Goal: Task Accomplishment & Management: Use online tool/utility

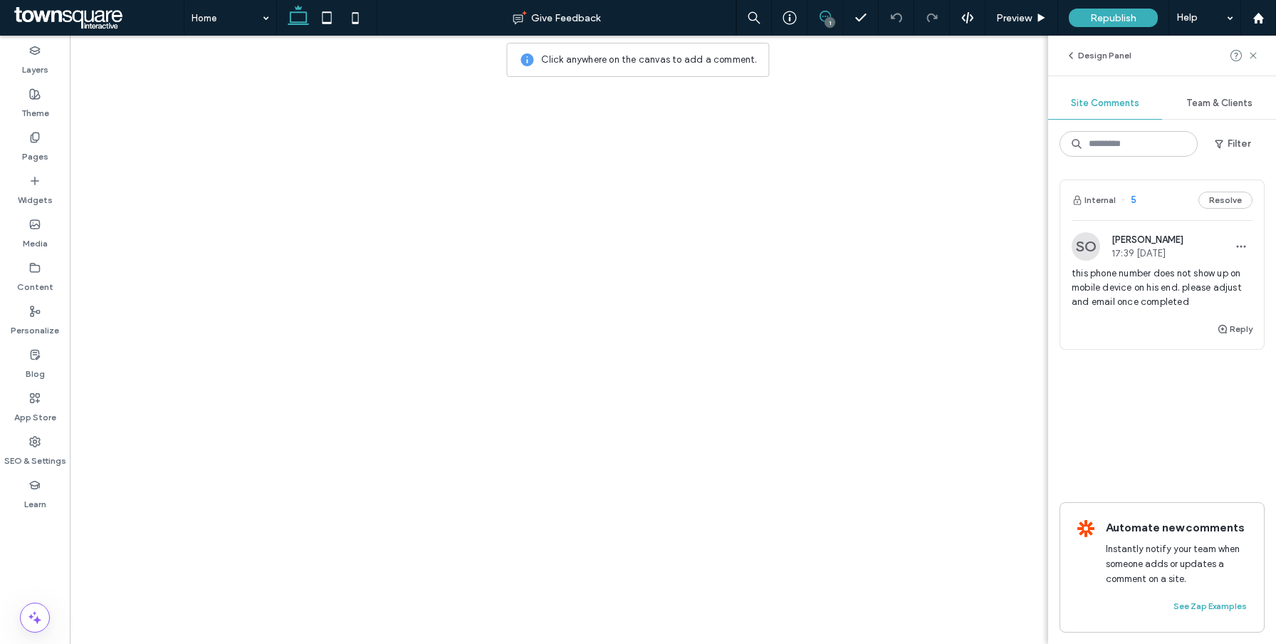
click at [1115, 285] on span "this phone number does not show up on mobile device on his end. please adjust a…" at bounding box center [1161, 287] width 181 height 43
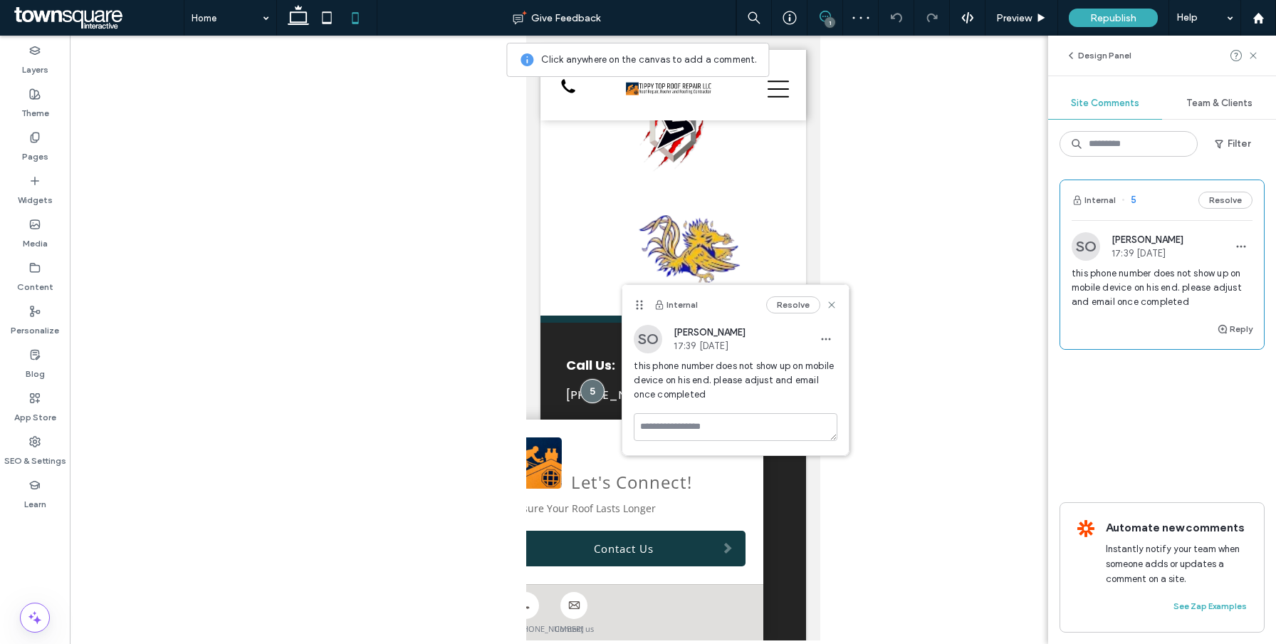
click at [895, 349] on div at bounding box center [673, 338] width 1206 height 604
click at [837, 306] on div "Internal Resolve" at bounding box center [735, 305] width 226 height 40
click at [831, 304] on use at bounding box center [832, 305] width 6 height 6
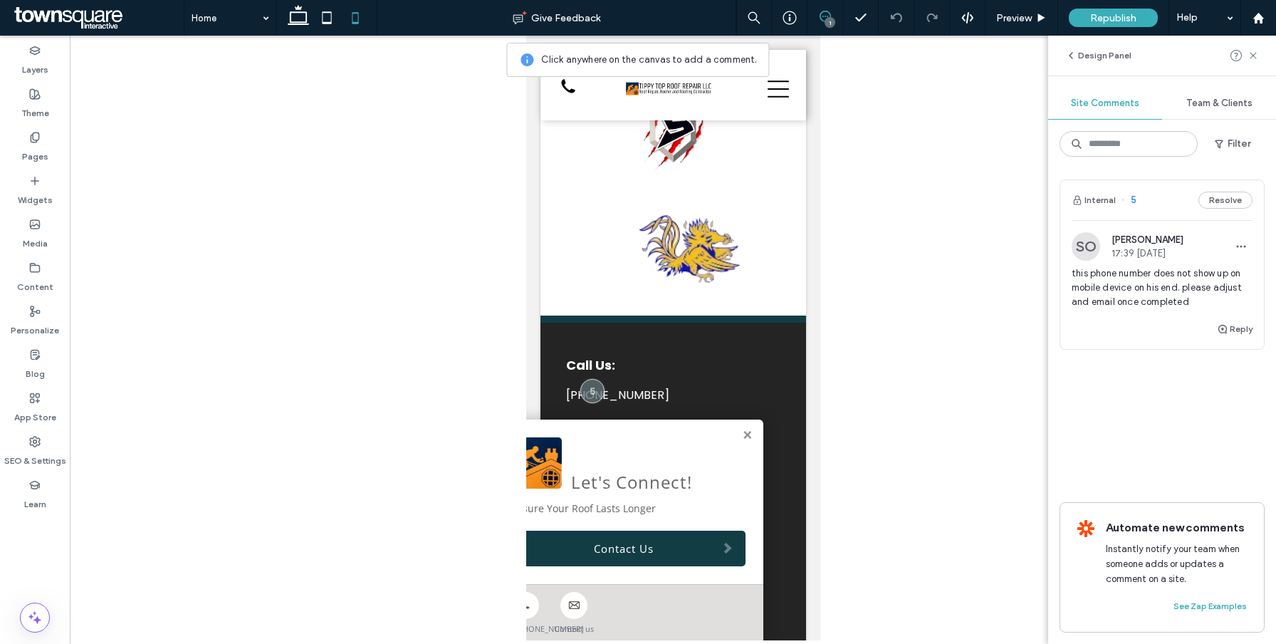
click at [748, 419] on div "Let's Connect! Ensure Your Roof Lasts Longer Contact Us" at bounding box center [627, 501] width 270 height 164
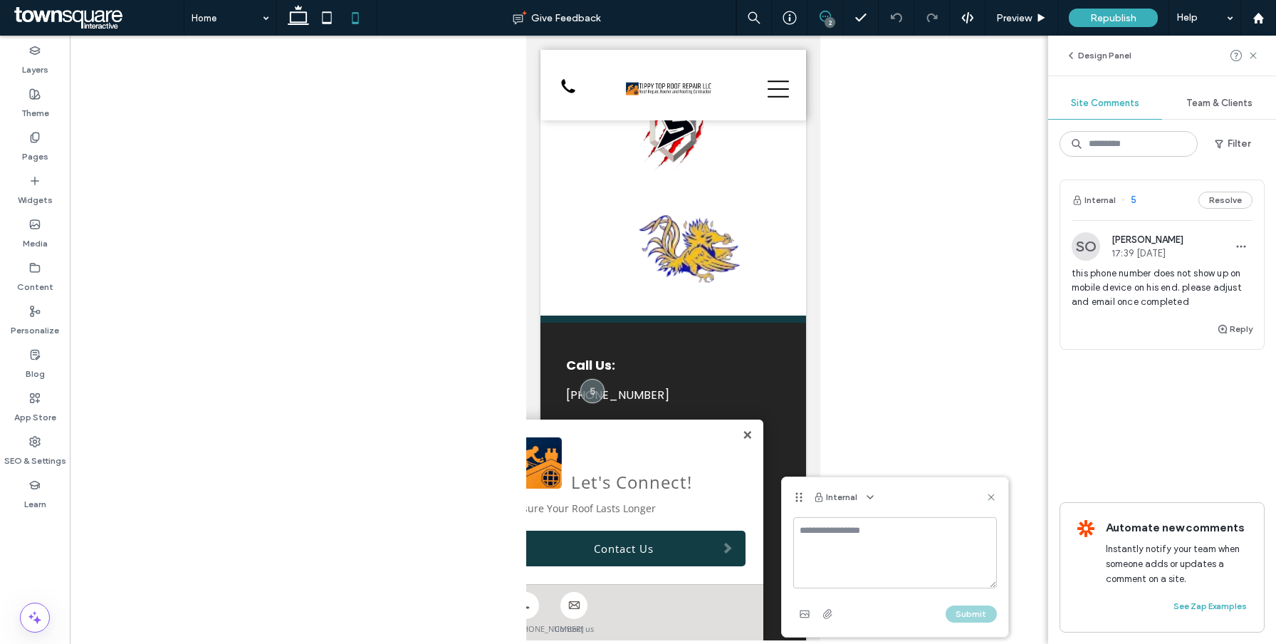
click at [747, 429] on link at bounding box center [746, 435] width 11 height 12
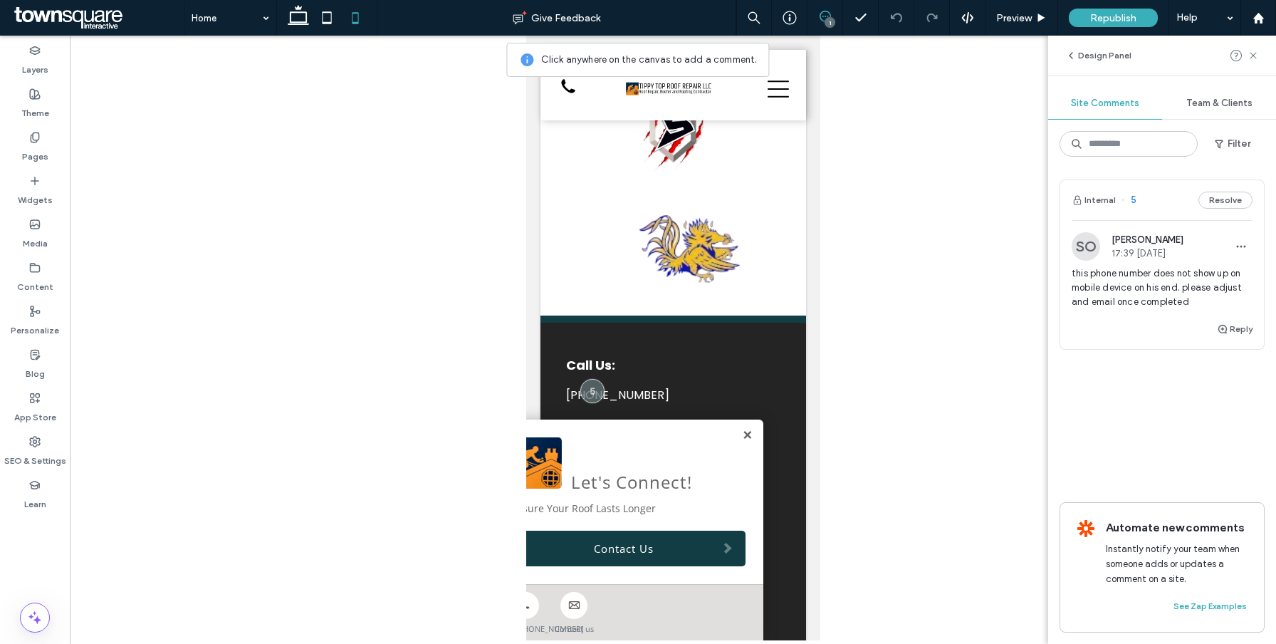
click at [748, 429] on link at bounding box center [746, 435] width 11 height 12
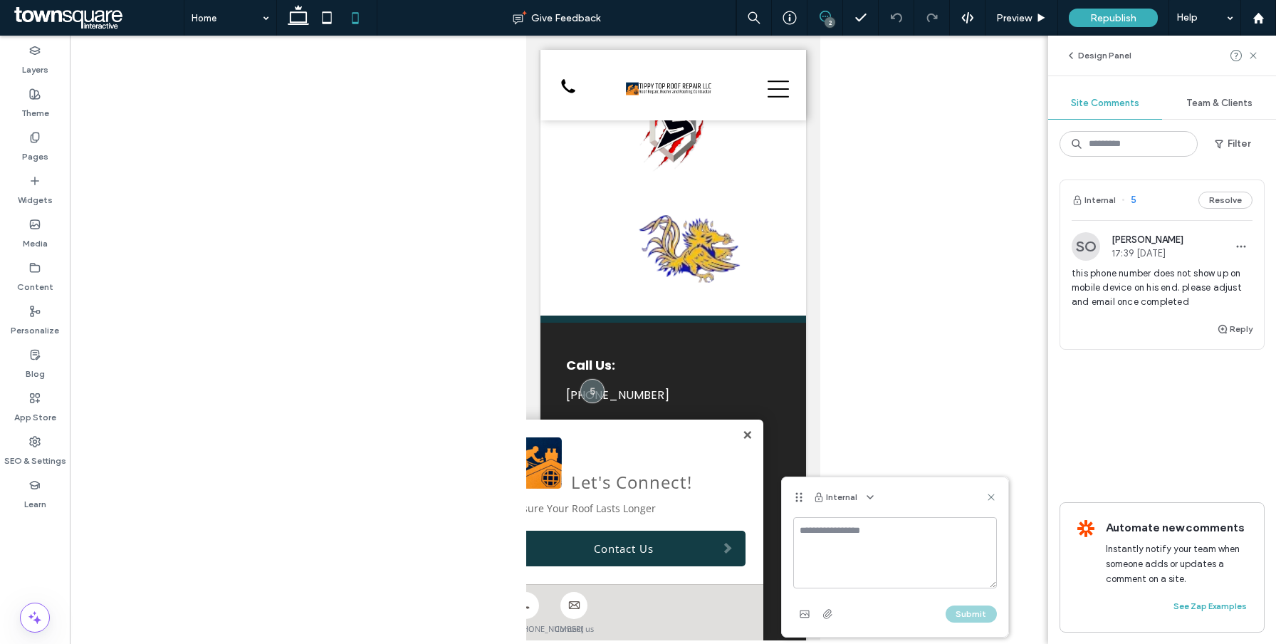
click at [742, 429] on link at bounding box center [746, 435] width 11 height 12
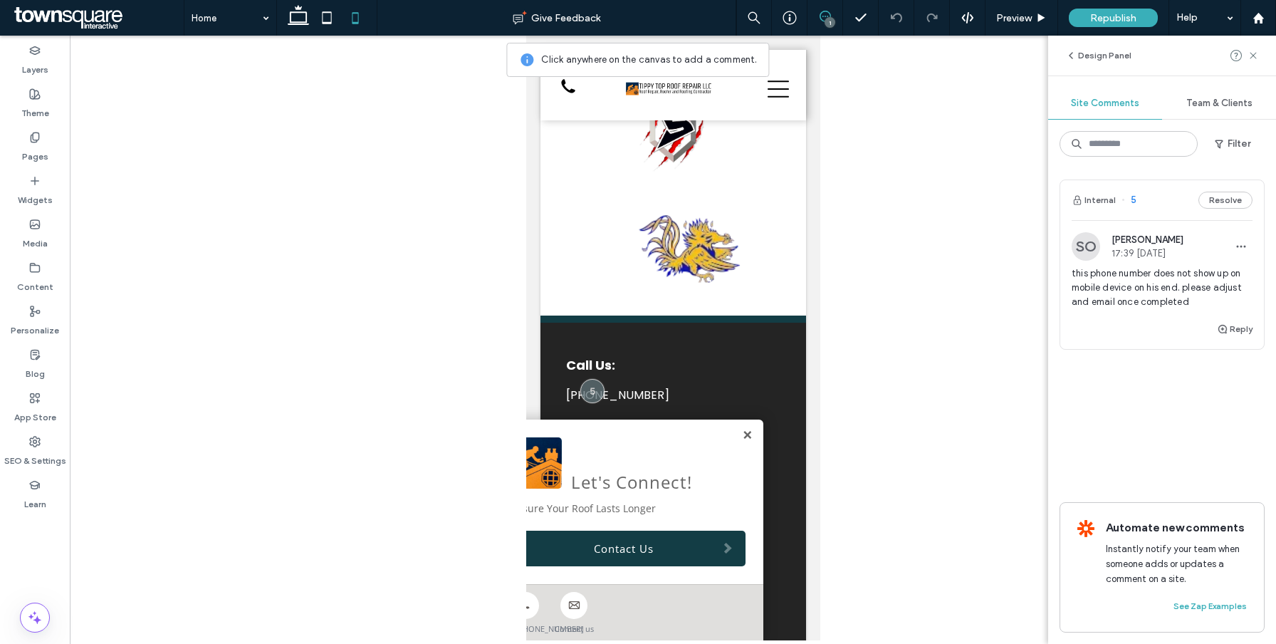
click at [742, 429] on link at bounding box center [746, 435] width 11 height 12
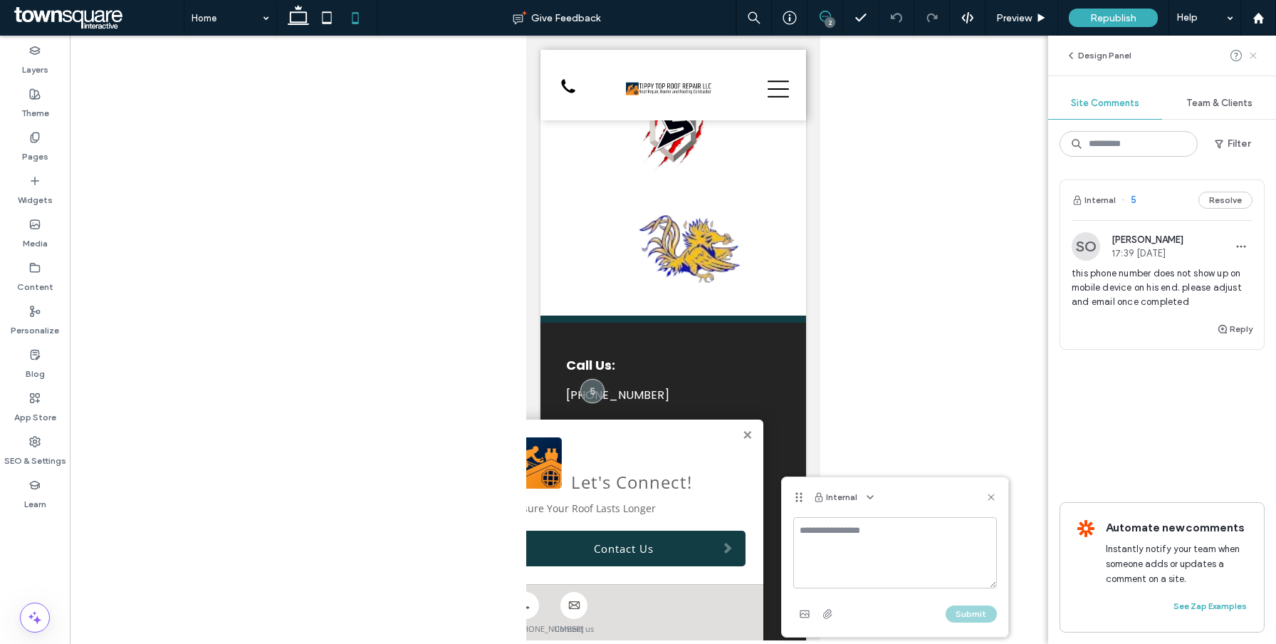
click at [1253, 53] on icon at bounding box center [1252, 55] width 11 height 11
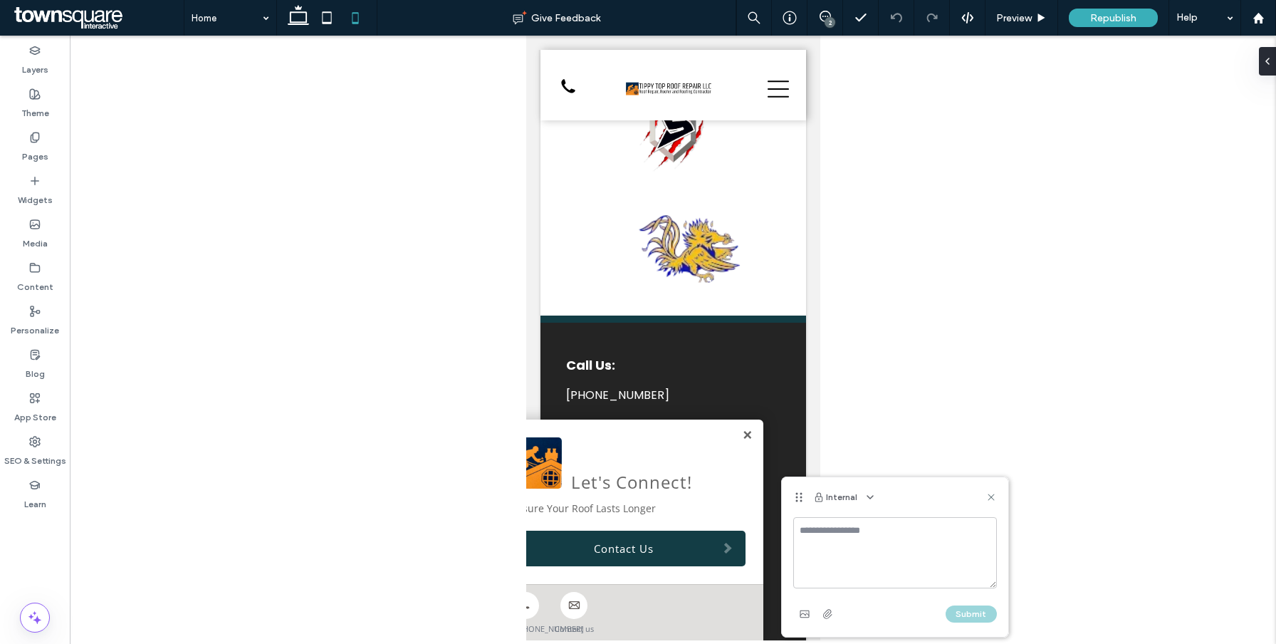
click at [747, 429] on link at bounding box center [746, 435] width 11 height 12
click at [744, 429] on link at bounding box center [746, 435] width 11 height 12
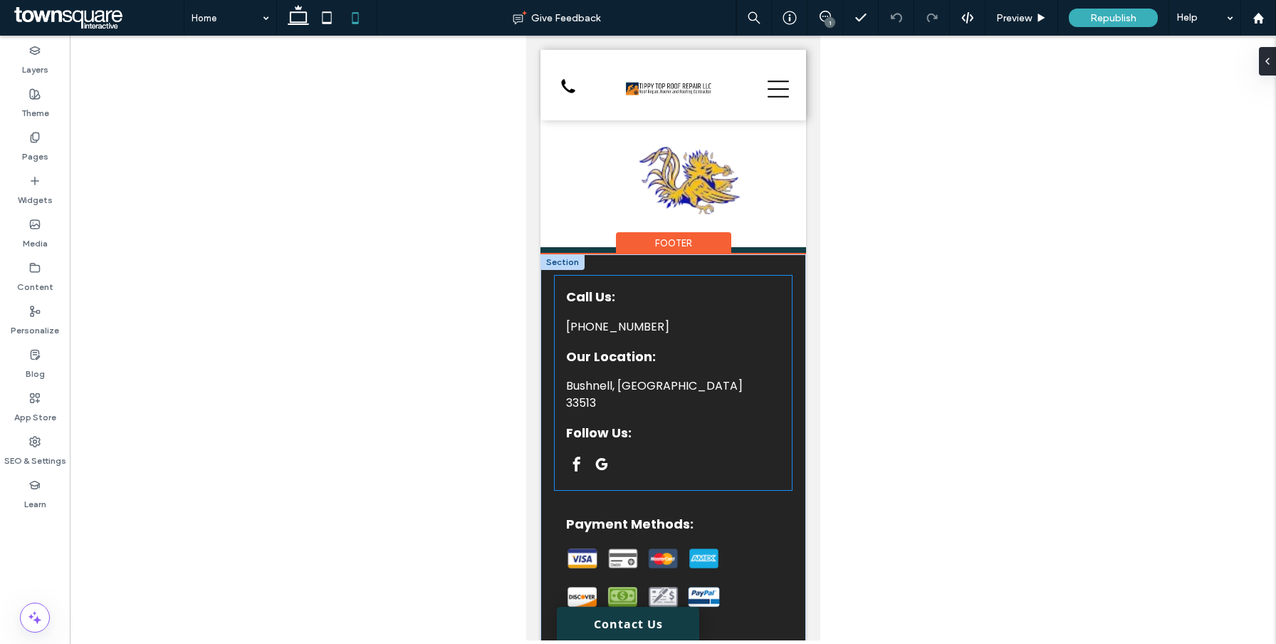
scroll to position [3883, 0]
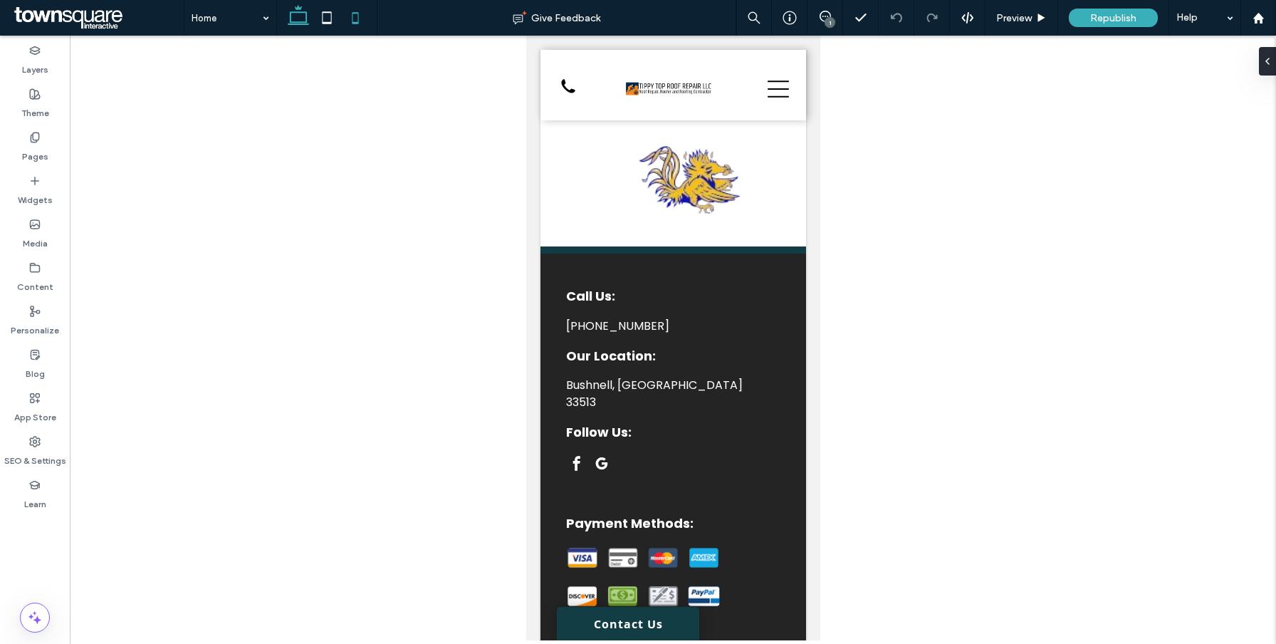
click at [299, 14] on icon at bounding box center [298, 18] width 28 height 28
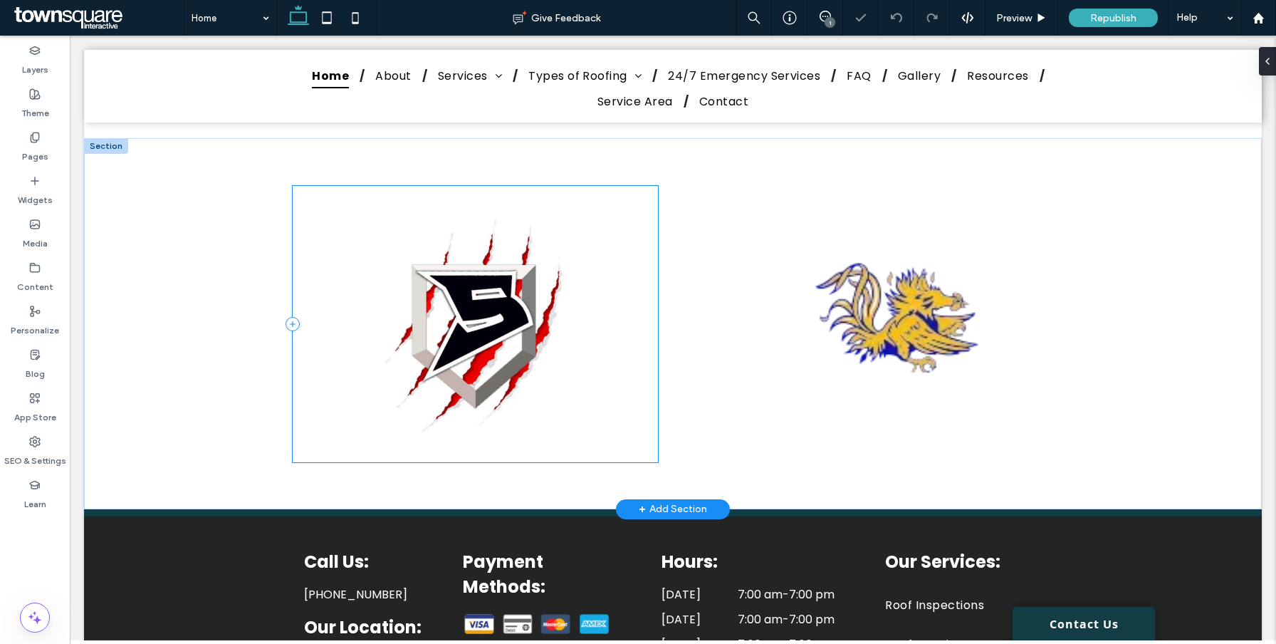
scroll to position [2352, 0]
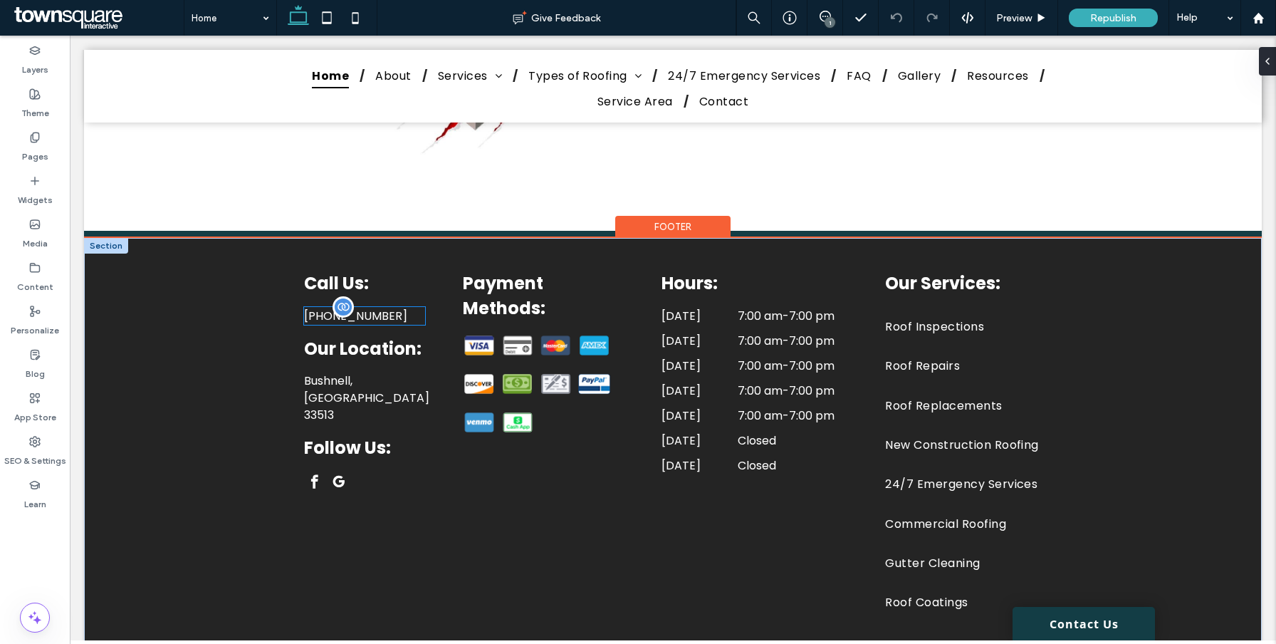
click at [419, 307] on div "[PHONE_NUMBER]" at bounding box center [364, 316] width 120 height 18
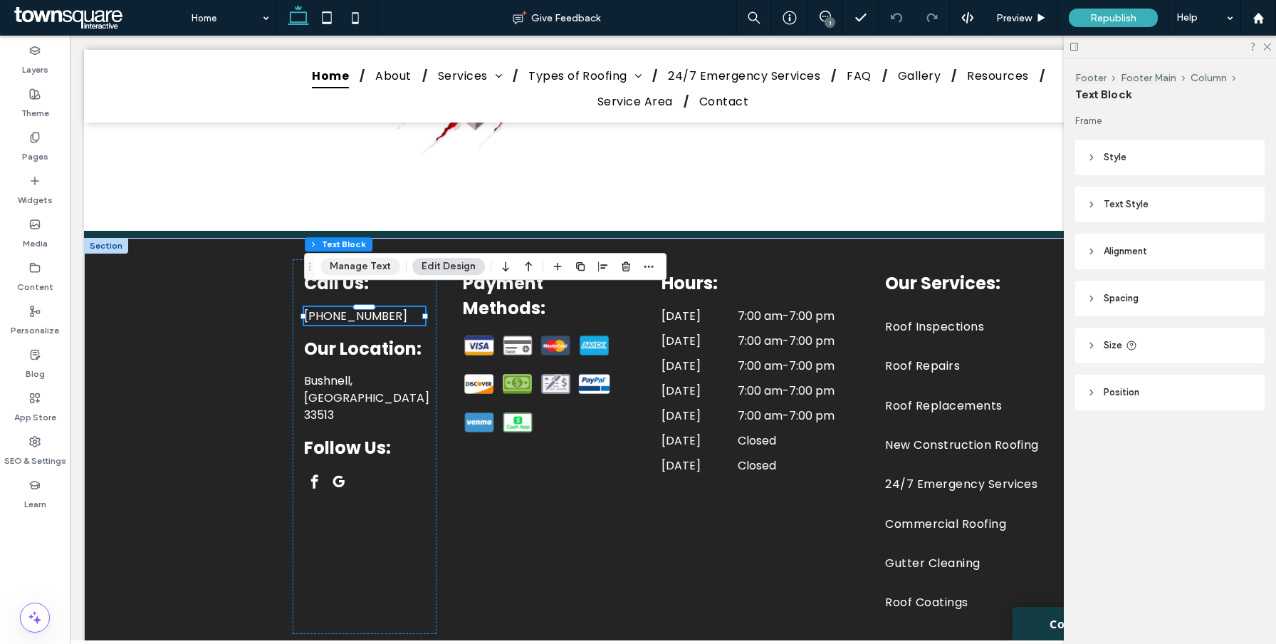
click at [375, 266] on button "Manage Text" at bounding box center [360, 266] width 80 height 17
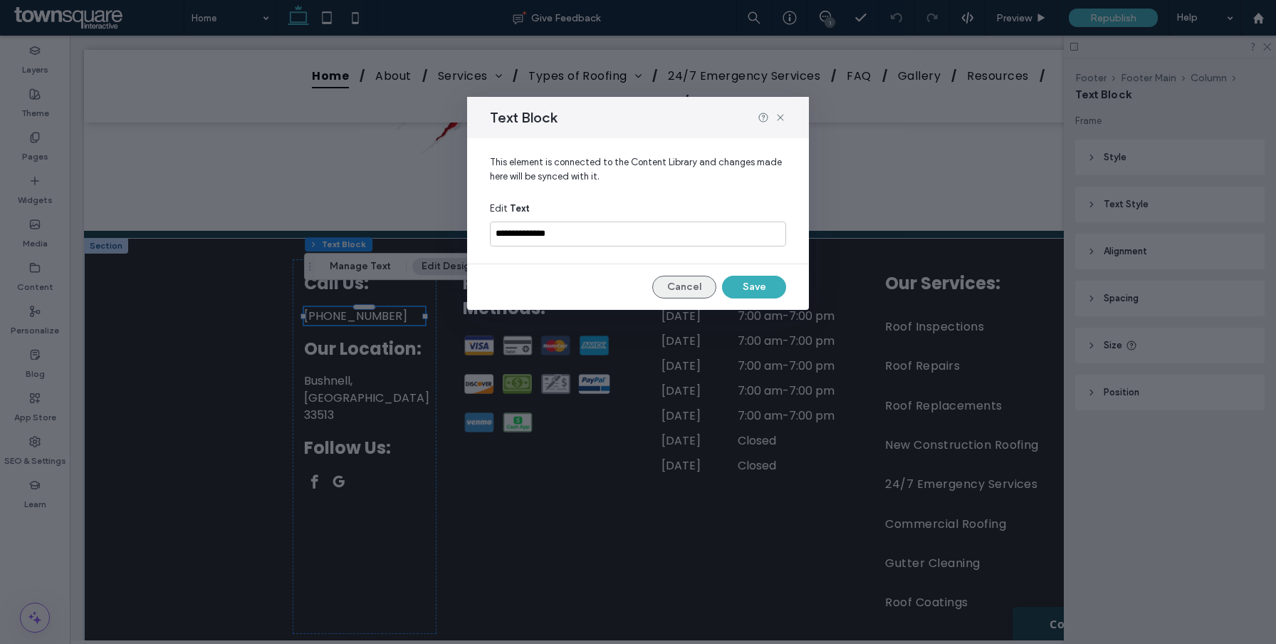
click at [700, 293] on button "Cancel" at bounding box center [684, 286] width 64 height 23
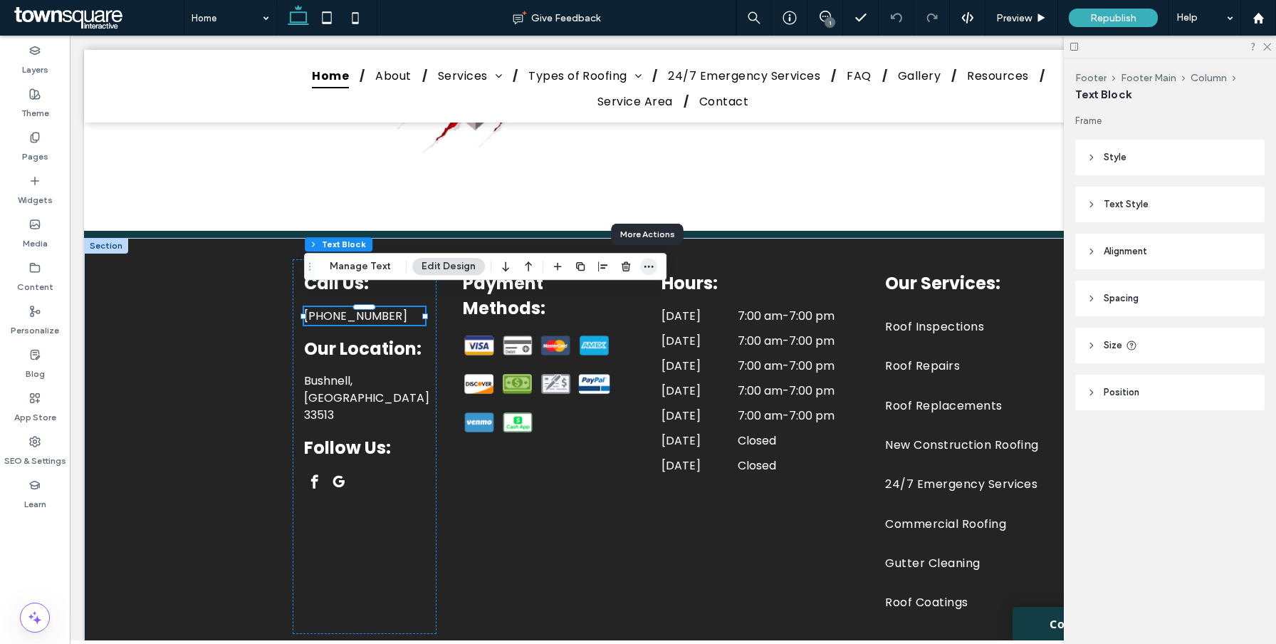
click at [647, 266] on icon "button" at bounding box center [648, 266] width 11 height 11
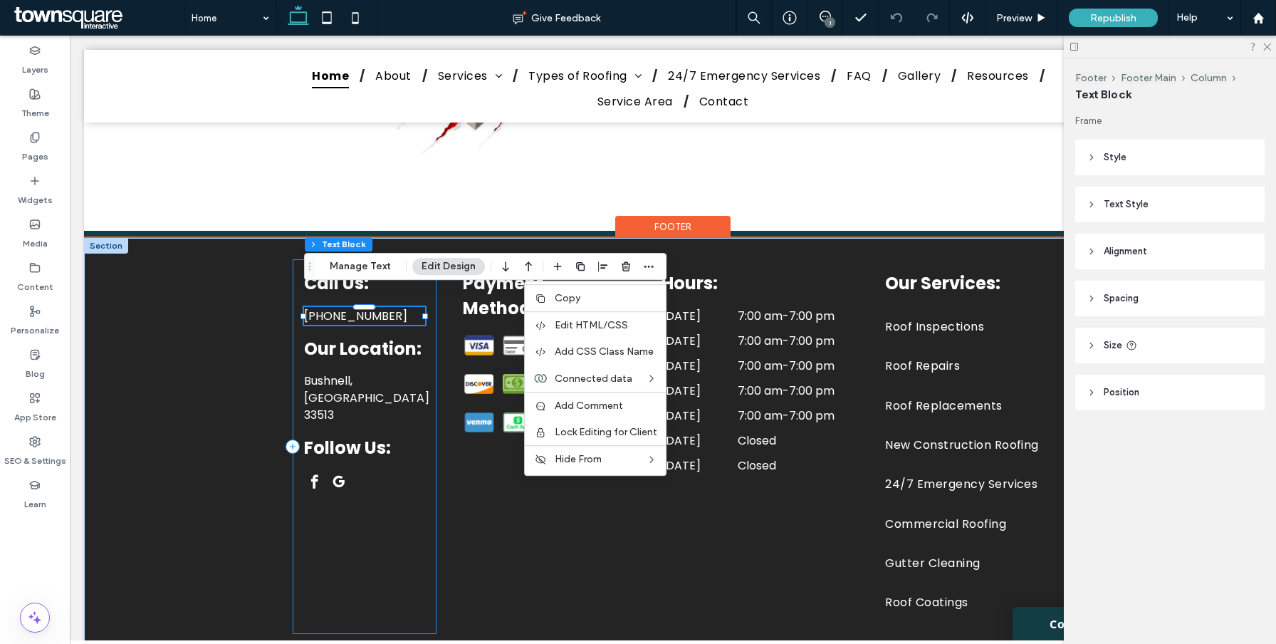
click at [387, 484] on div "Call Us: [PHONE_NUMBER] Our Location: [GEOGRAPHIC_DATA], FL 33513 Follow Us:" at bounding box center [364, 446] width 143 height 374
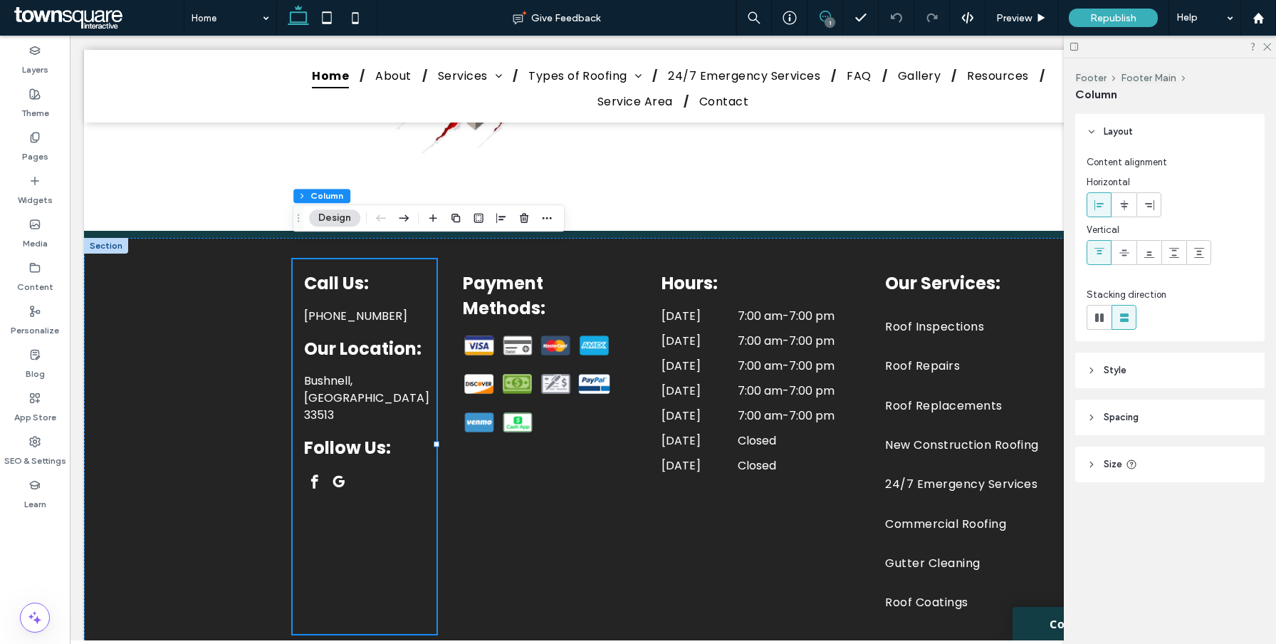
click at [834, 15] on span at bounding box center [824, 16] width 35 height 11
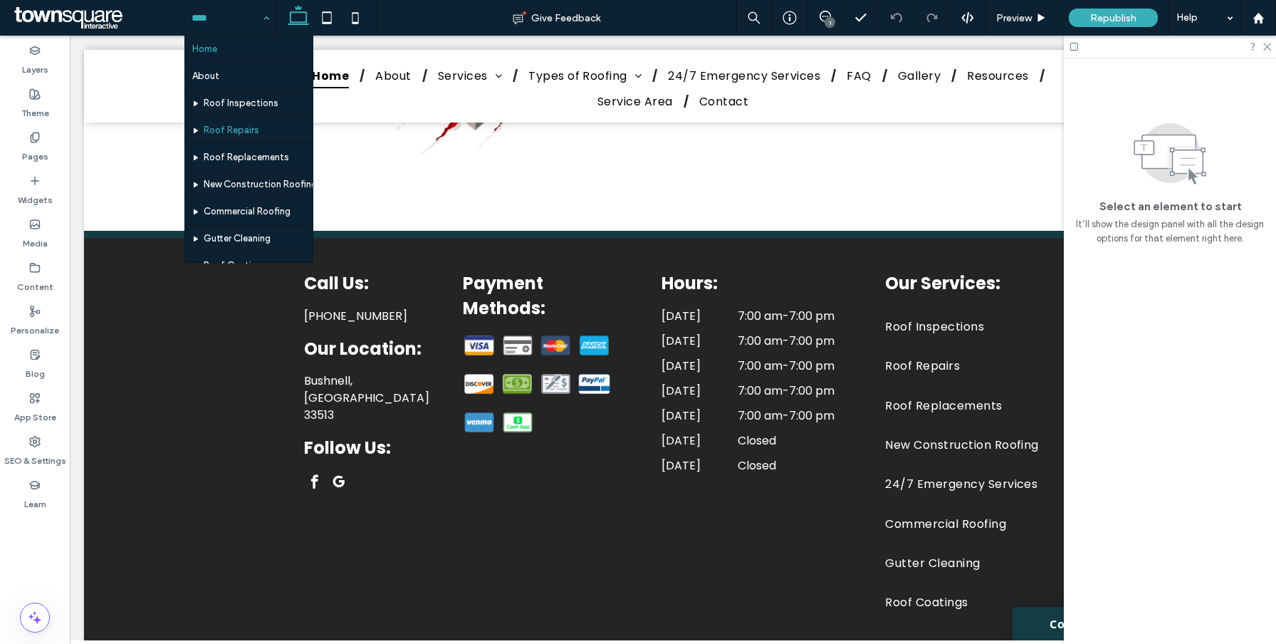
scroll to position [549, 0]
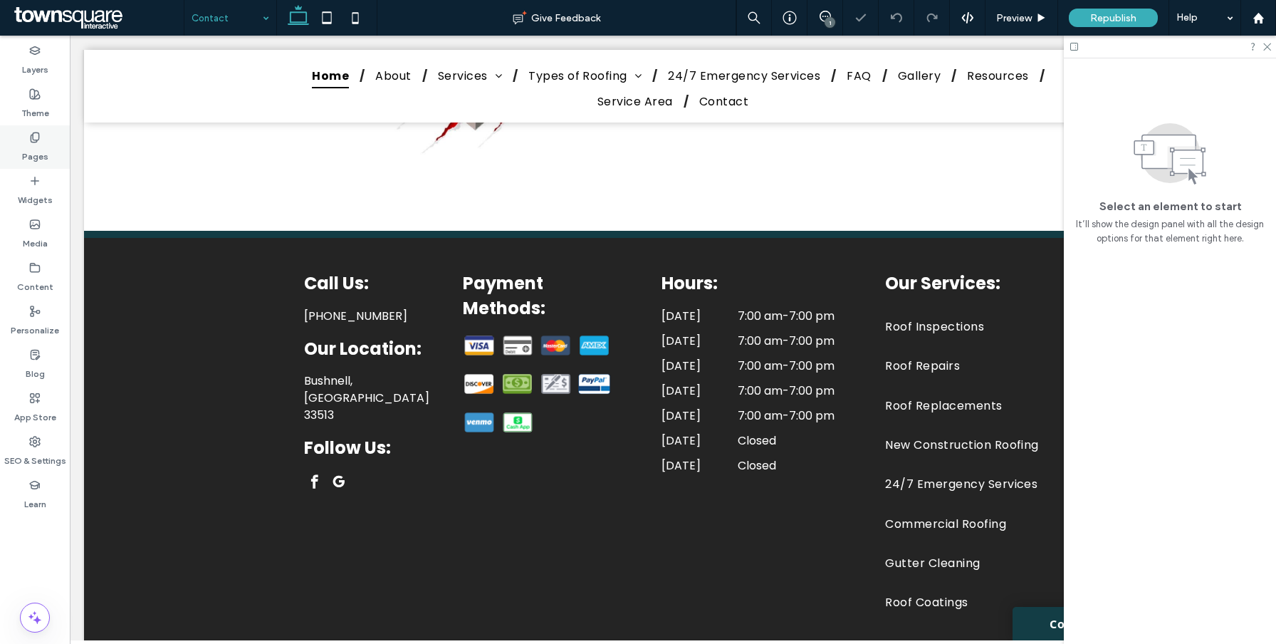
click at [37, 140] on use at bounding box center [35, 136] width 8 height 9
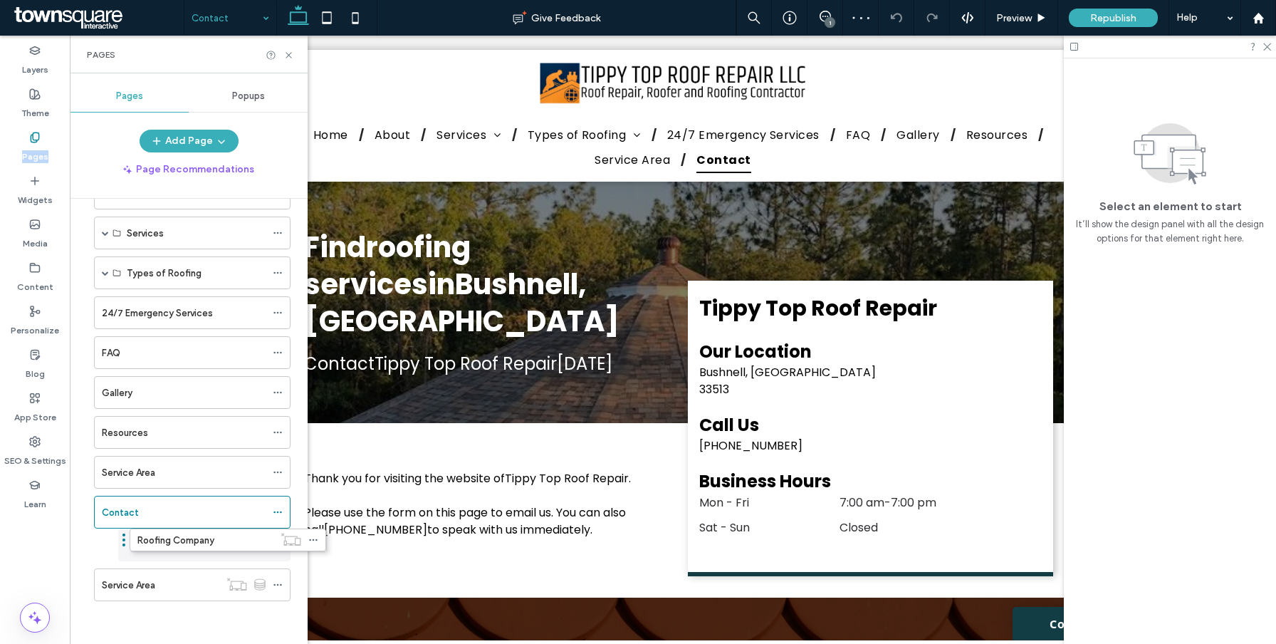
scroll to position [86, 0]
drag, startPoint x: 161, startPoint y: 557, endPoint x: 202, endPoint y: 555, distance: 41.3
drag, startPoint x: 139, startPoint y: 589, endPoint x: 181, endPoint y: 589, distance: 42.0
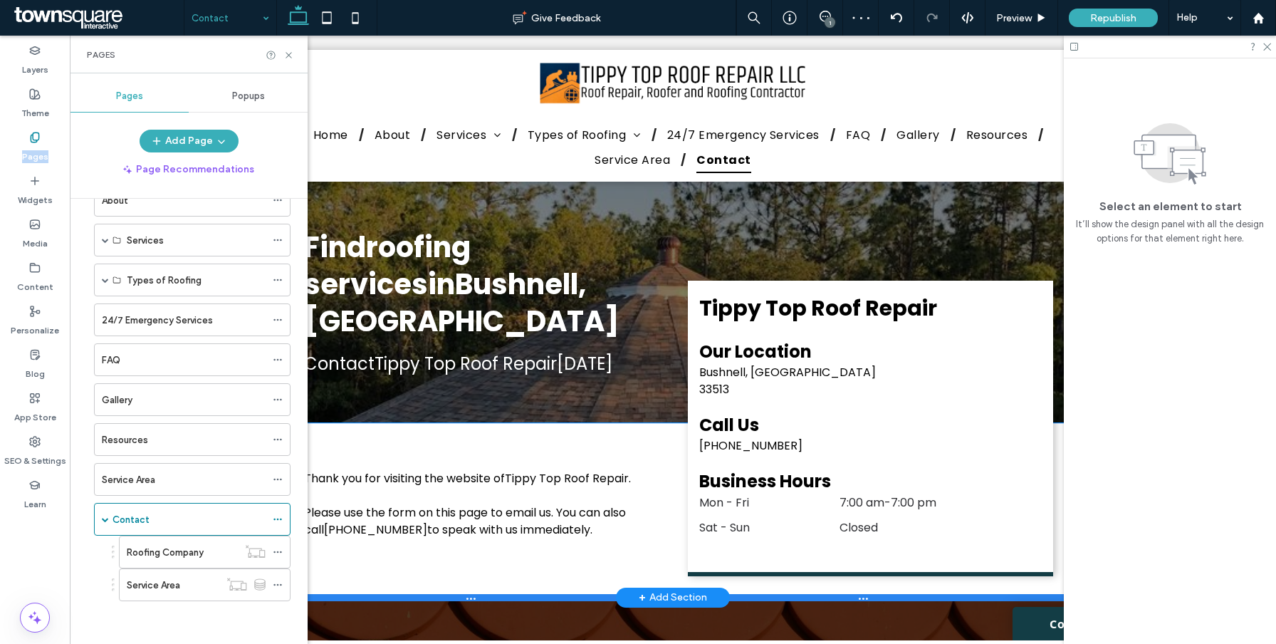
click at [456, 594] on div at bounding box center [672, 597] width 1177 height 7
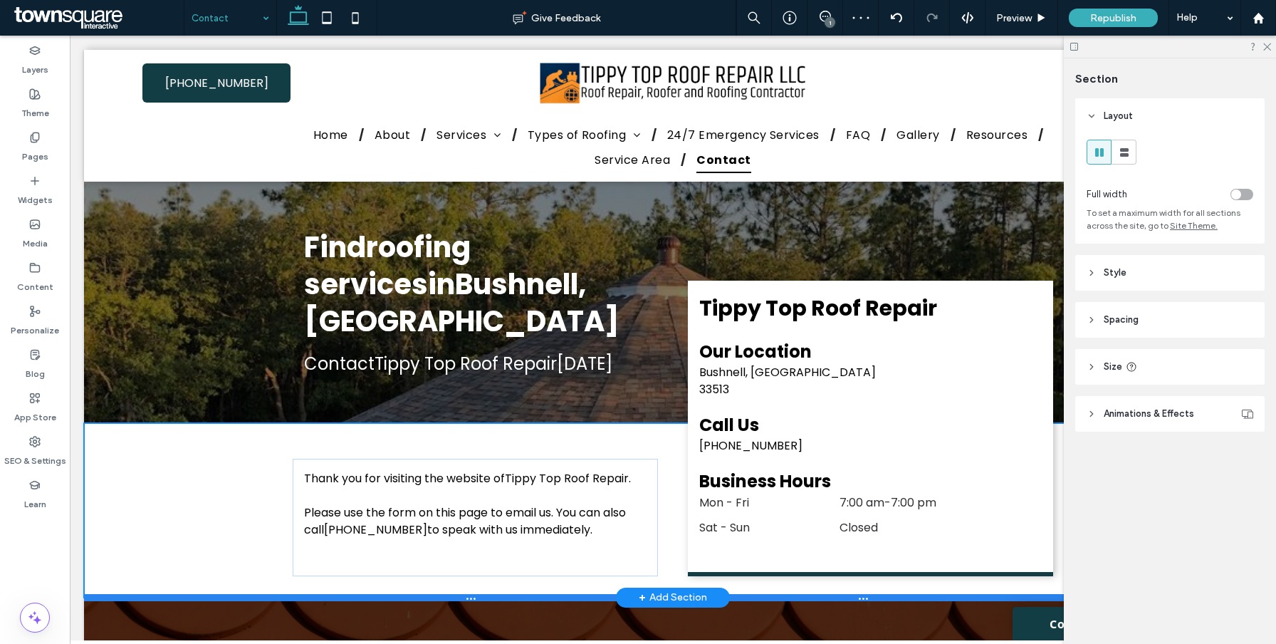
type input "***"
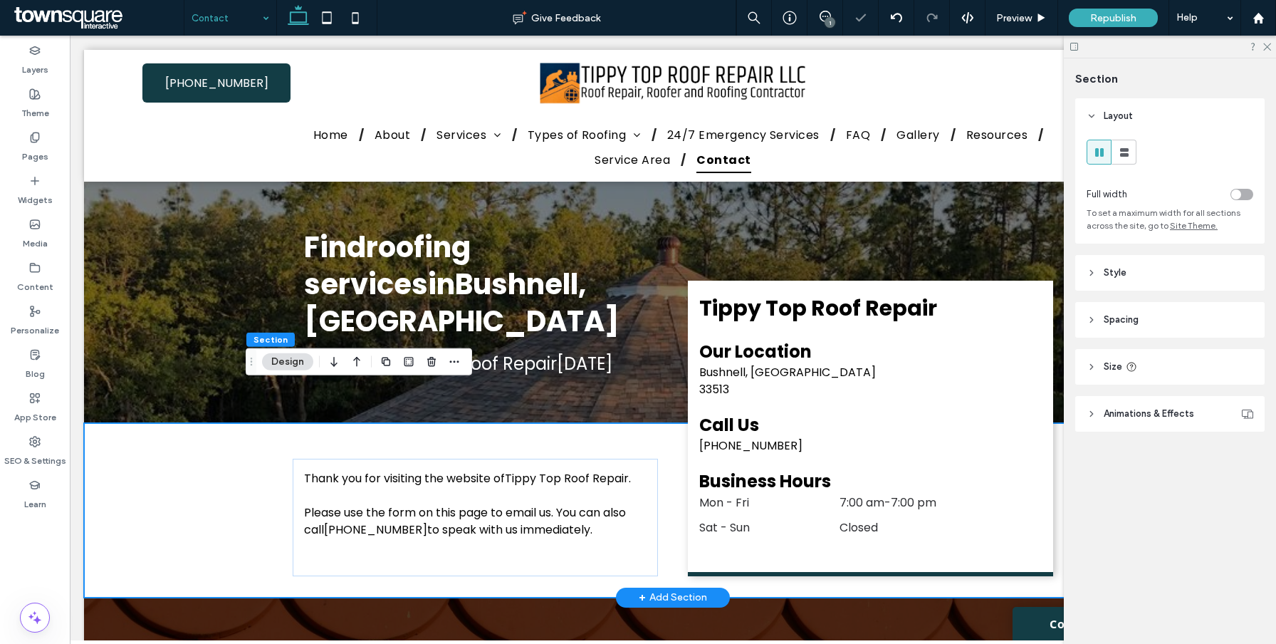
click at [438, 542] on div "Thank you for visiting the website of Tippy Top Roof Repair . Please use the fo…" at bounding box center [673, 510] width 854 height 174
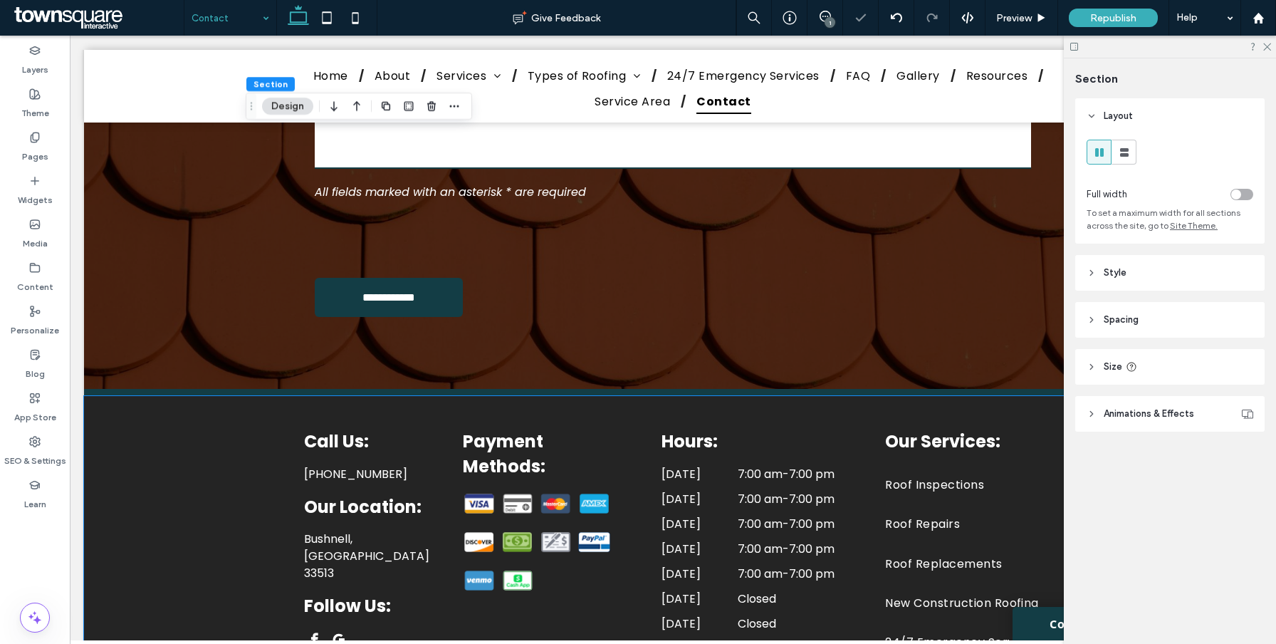
scroll to position [876, 0]
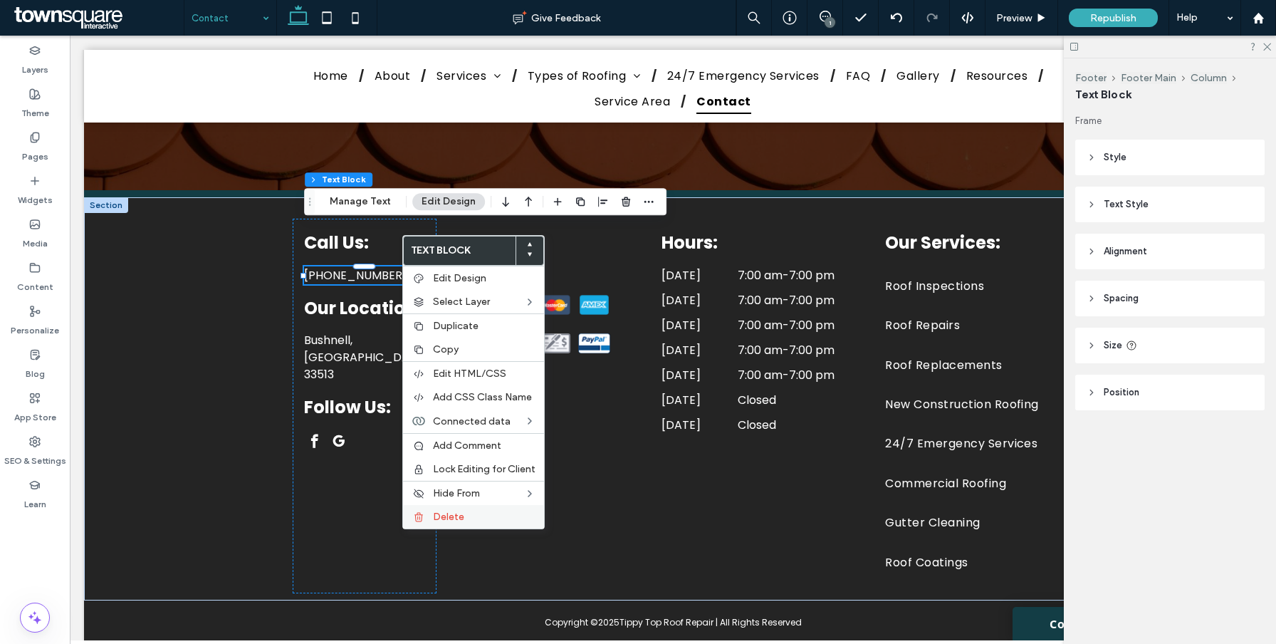
click at [454, 518] on span "Delete" at bounding box center [448, 516] width 31 height 12
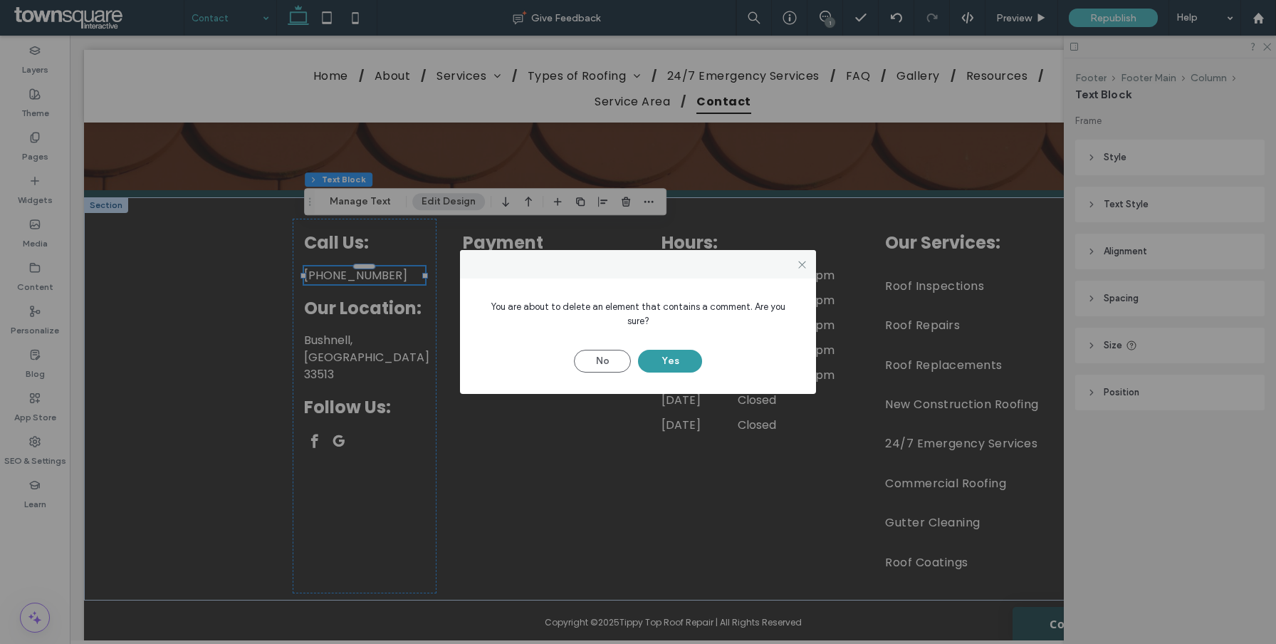
click at [673, 353] on button "Yes" at bounding box center [670, 361] width 64 height 23
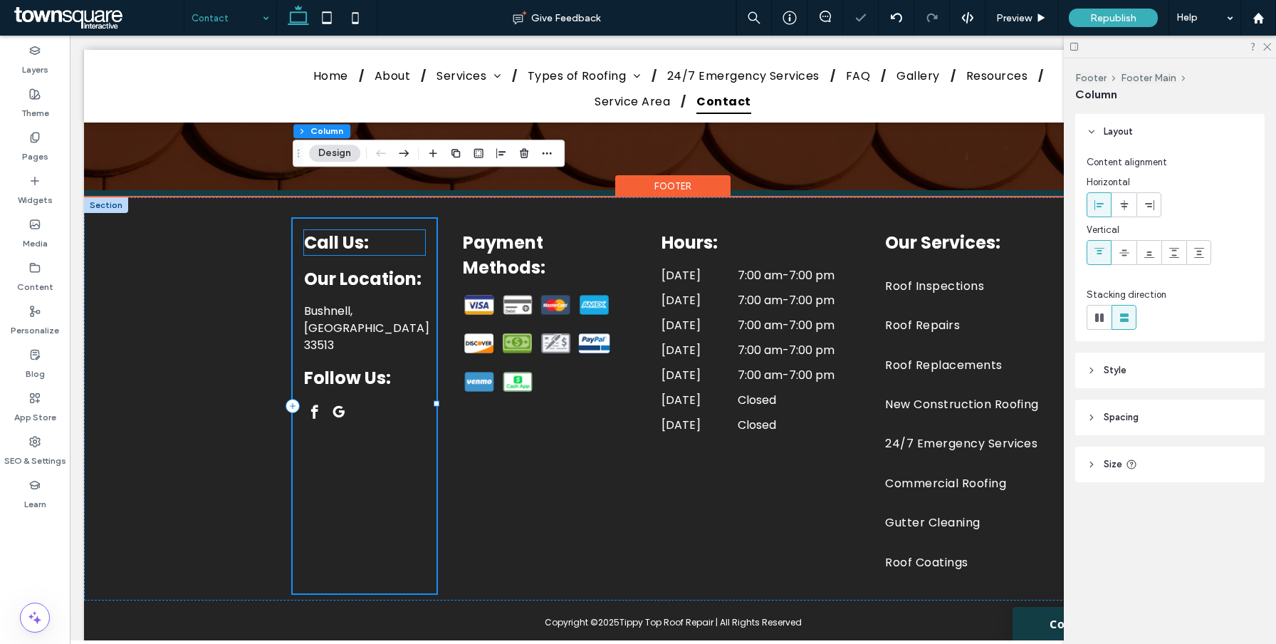
click at [349, 231] on span "Call Us:" at bounding box center [336, 242] width 65 height 23
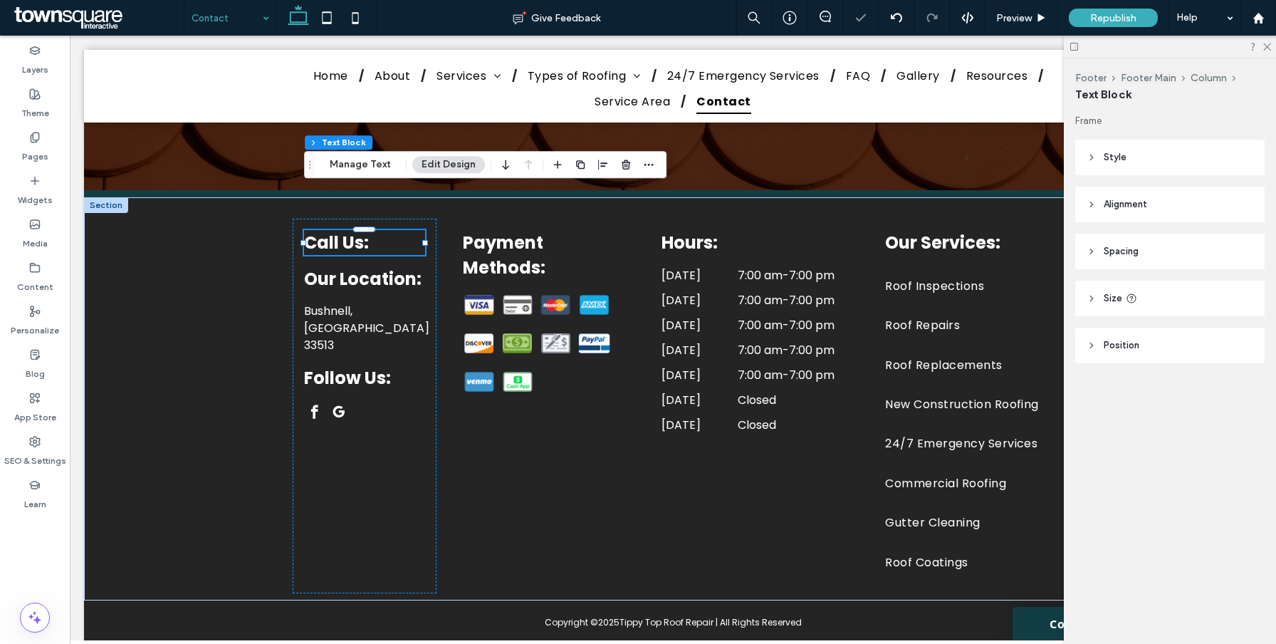
click at [553, 174] on div at bounding box center [557, 165] width 17 height 26
click at [552, 162] on icon "button" at bounding box center [557, 164] width 11 height 11
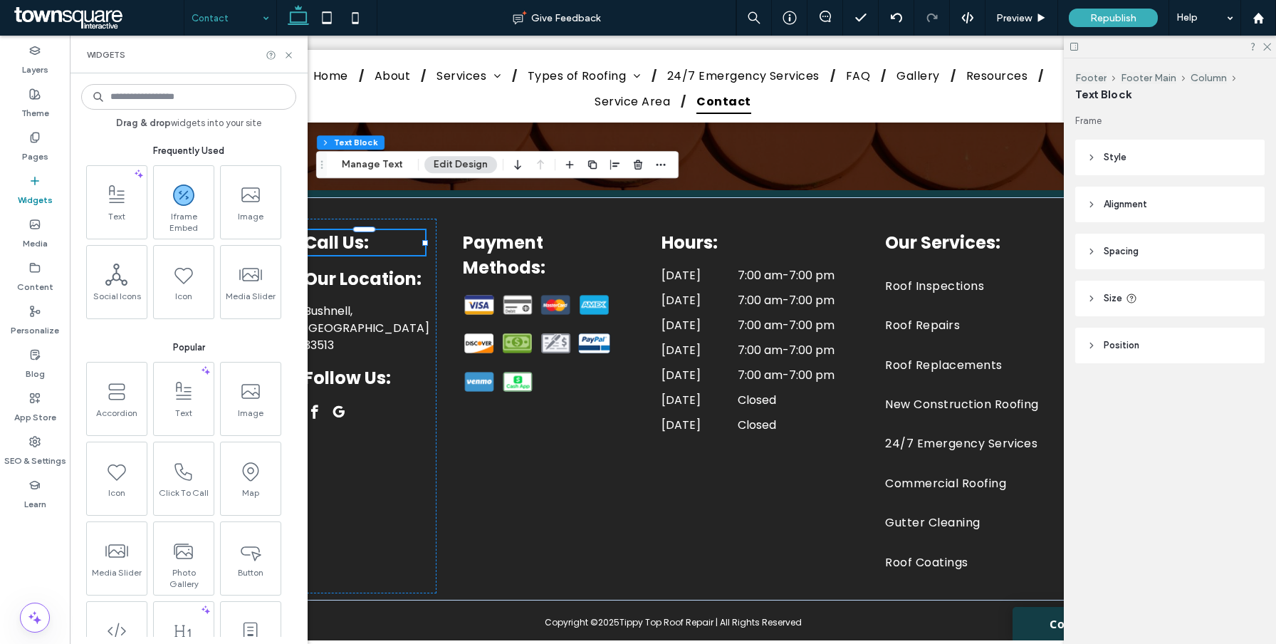
click at [181, 103] on input at bounding box center [188, 97] width 215 height 26
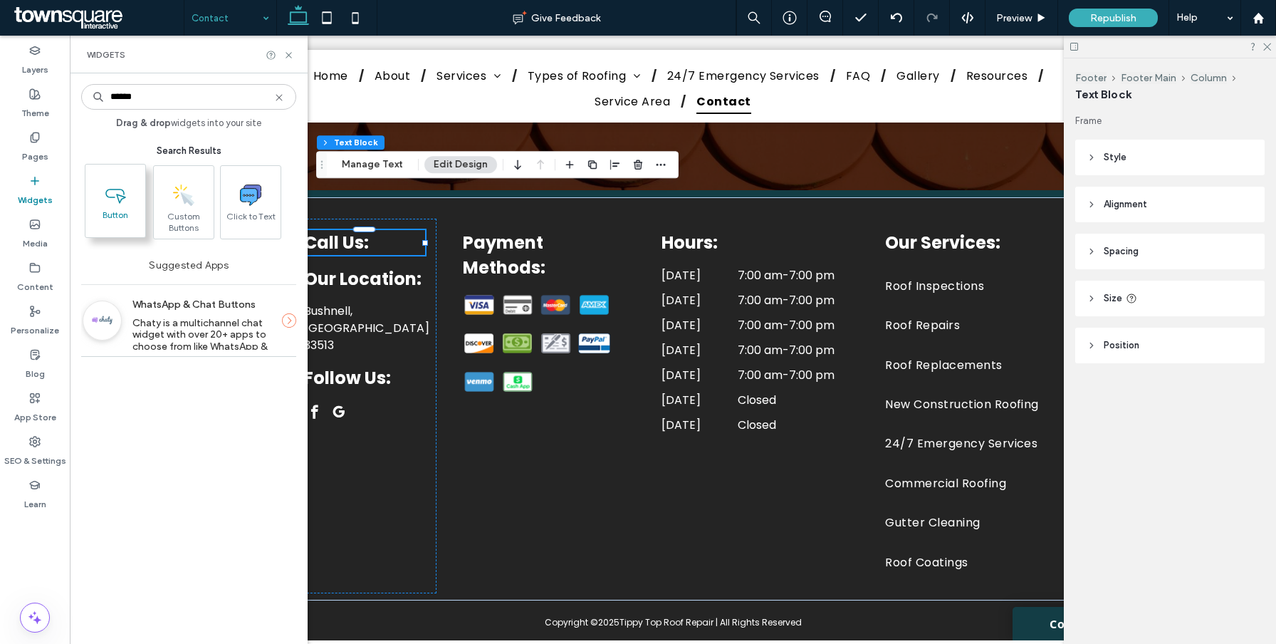
type input "******"
click at [133, 196] on span at bounding box center [115, 193] width 60 height 32
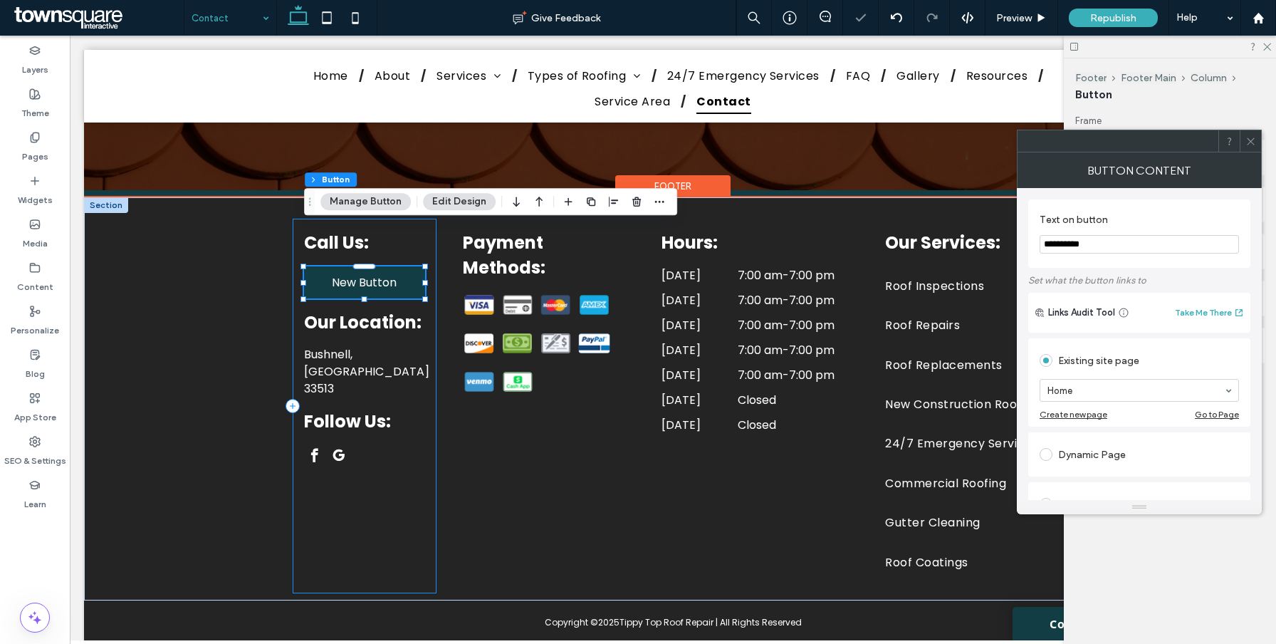
type input "**"
drag, startPoint x: 1221, startPoint y: 285, endPoint x: 978, endPoint y: 223, distance: 250.7
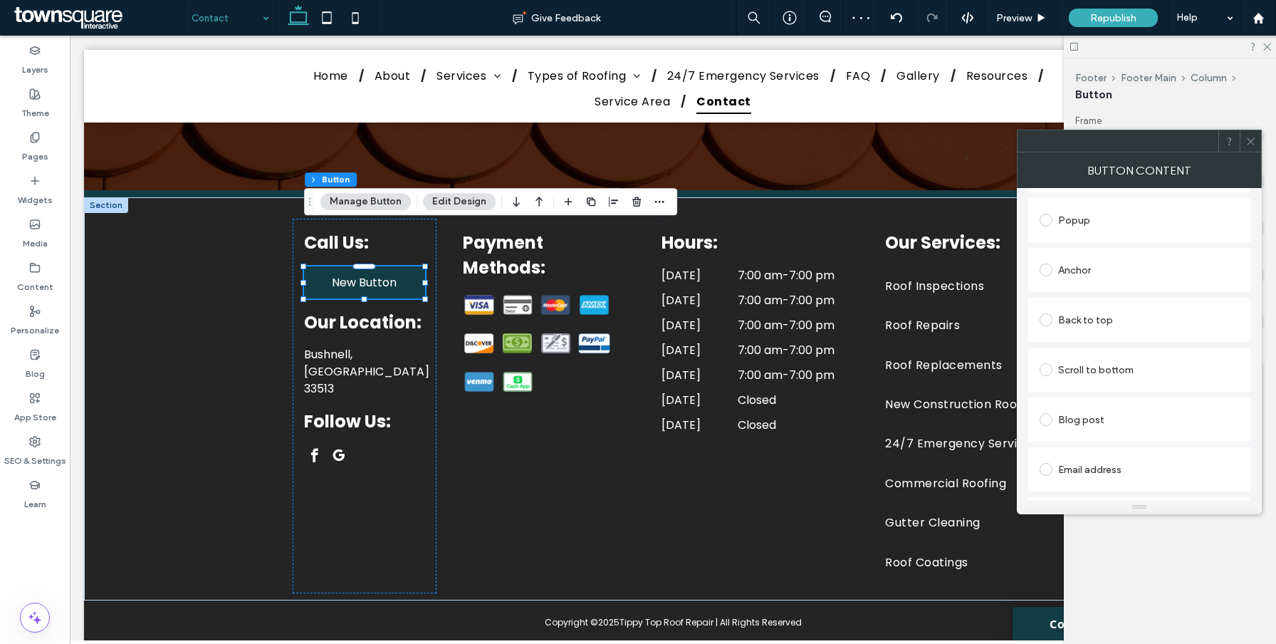
scroll to position [416, 0]
click at [1070, 438] on div "Click to call" at bounding box center [1138, 436] width 199 height 23
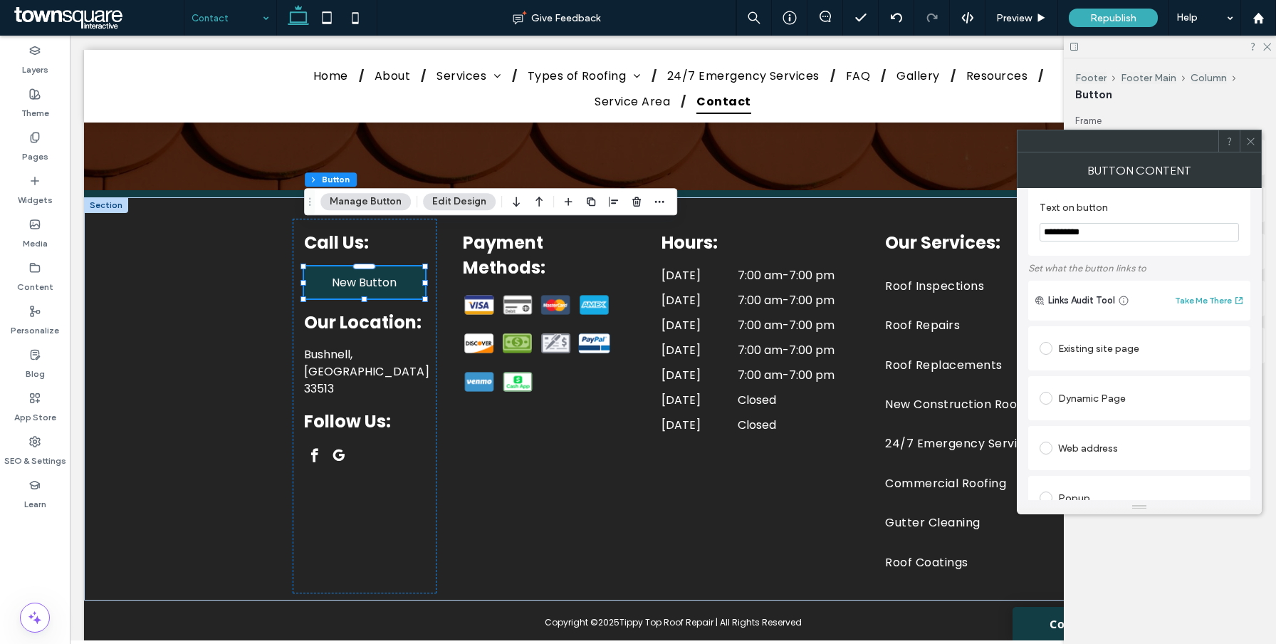
scroll to position [0, 0]
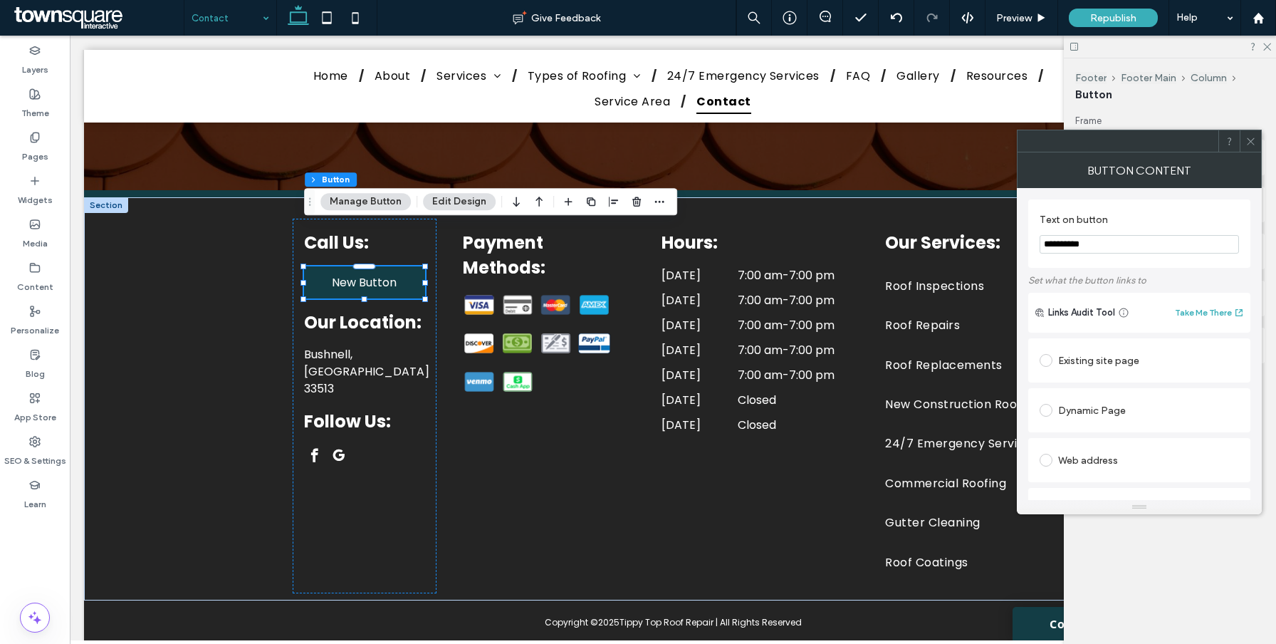
drag, startPoint x: 1103, startPoint y: 241, endPoint x: 1017, endPoint y: 241, distance: 86.1
click at [1017, 241] on div "**********" at bounding box center [1139, 344] width 245 height 312
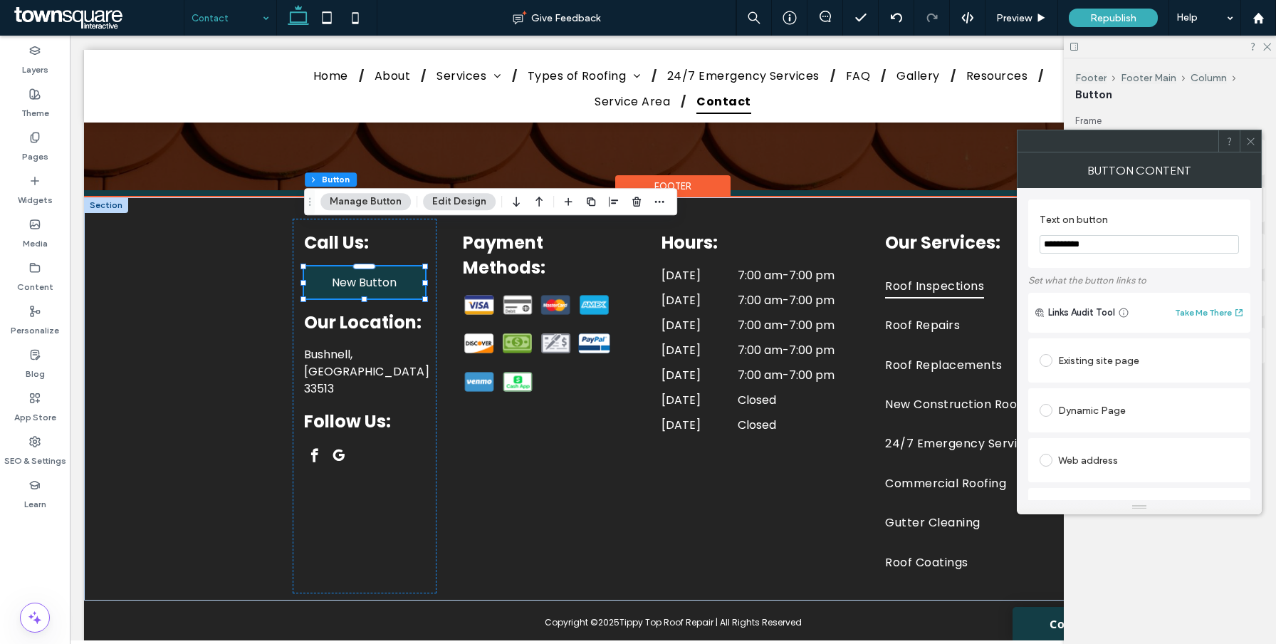
paste input "****"
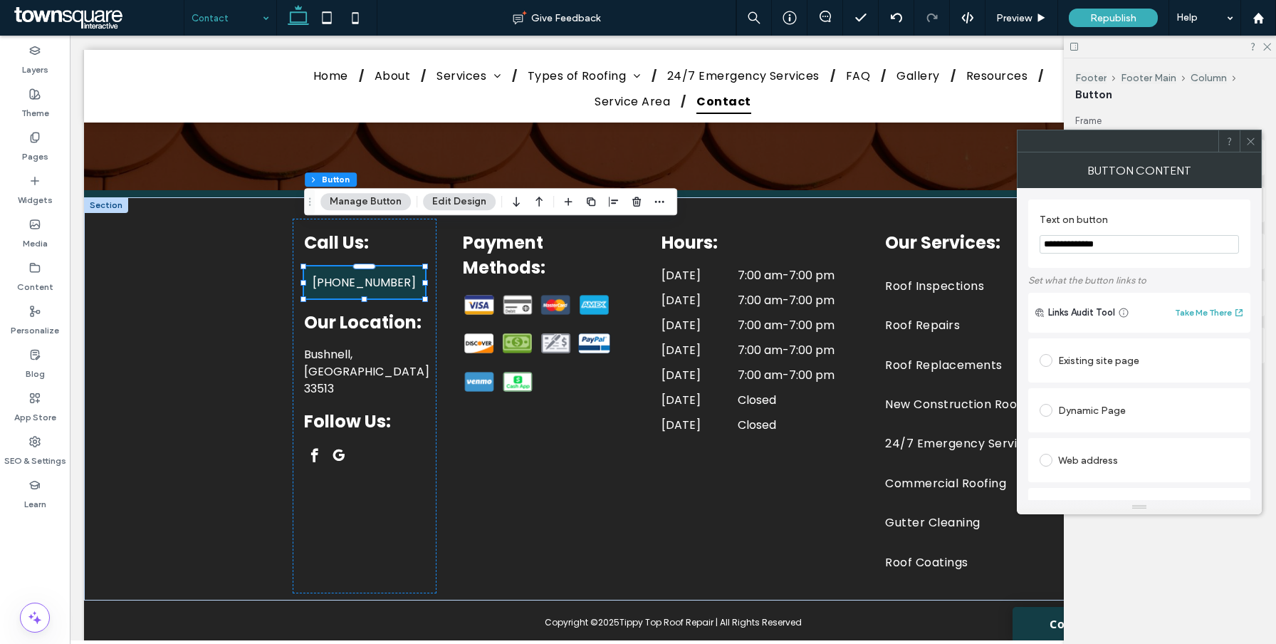
type input "**********"
click at [1088, 229] on section "**********" at bounding box center [1138, 233] width 199 height 54
click at [1251, 143] on icon at bounding box center [1250, 141] width 11 height 11
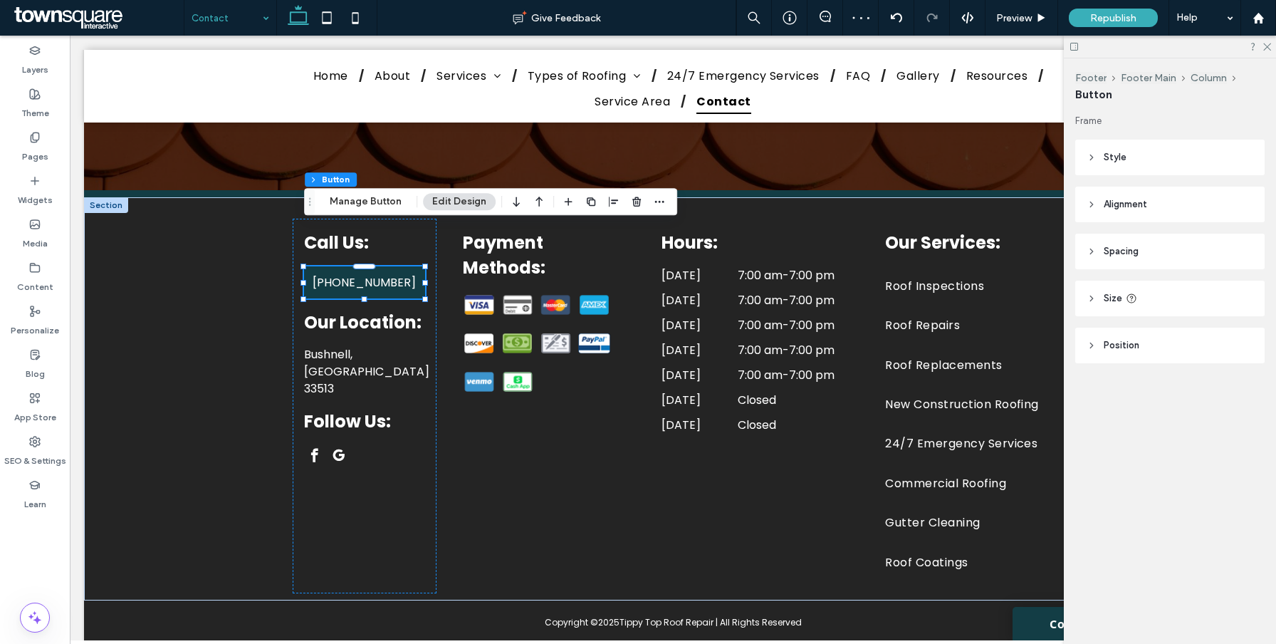
click at [1106, 160] on span "Style" at bounding box center [1114, 157] width 23 height 14
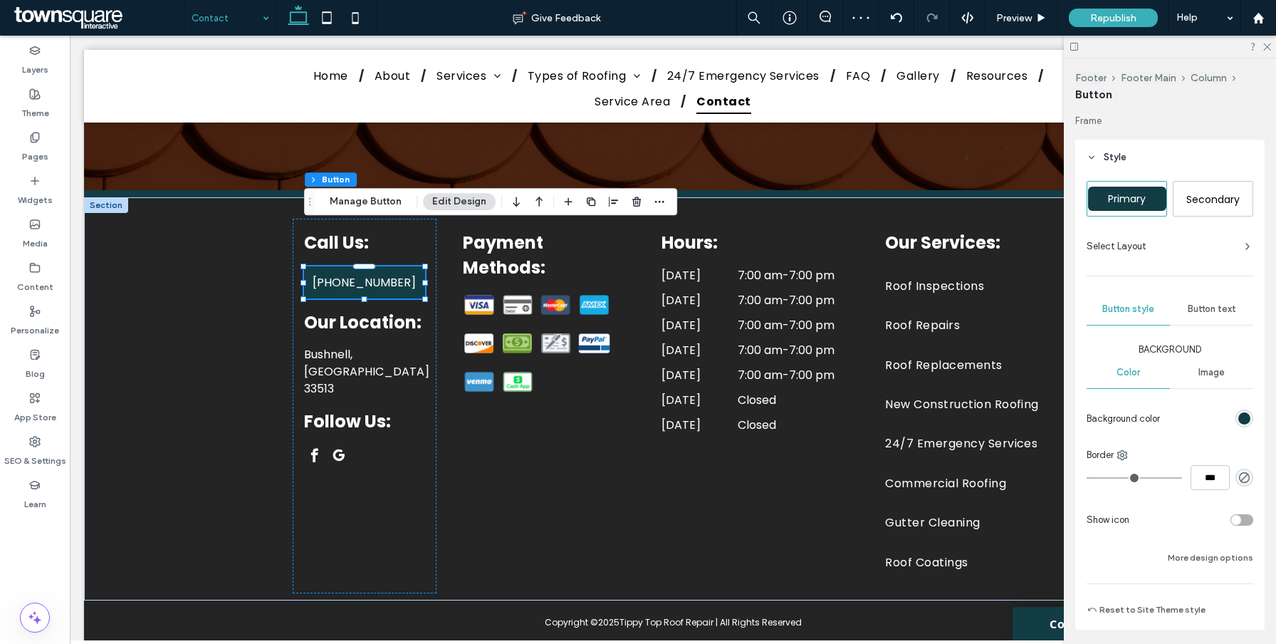
click at [1219, 194] on span "Secondary" at bounding box center [1212, 199] width 63 height 14
type input "*"
type input "***"
click at [1135, 201] on span "Primary" at bounding box center [1127, 198] width 48 height 14
type input "*"
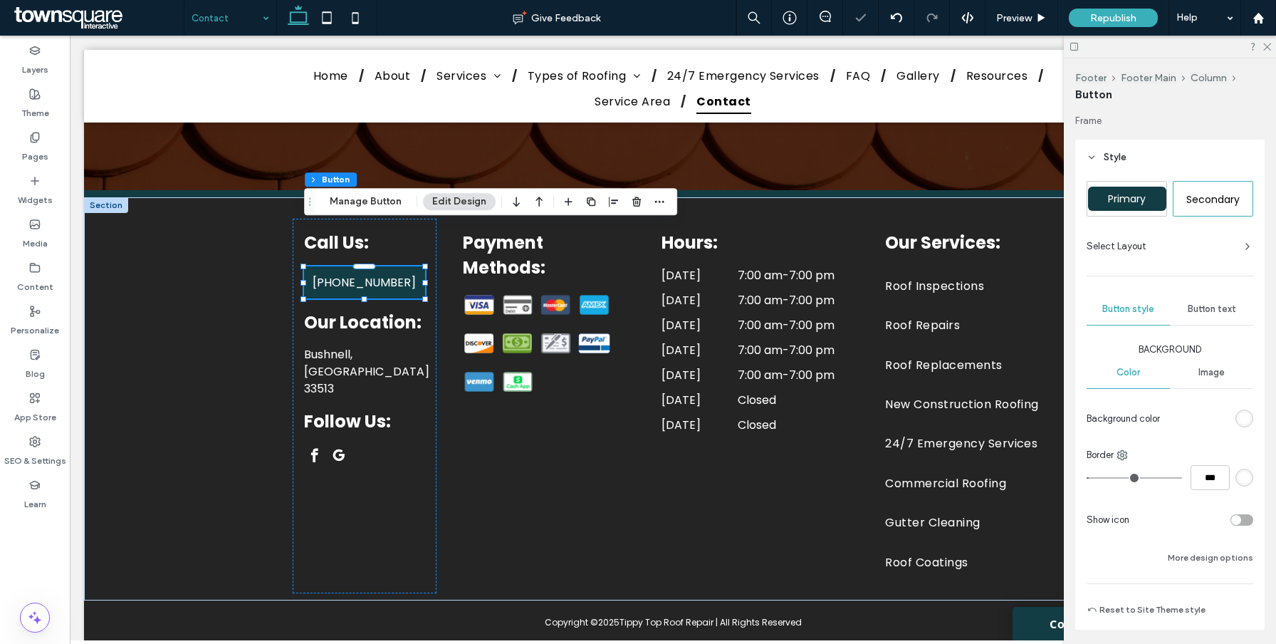
type input "***"
click at [1246, 418] on div "rgb(19, 61, 69)" at bounding box center [1244, 418] width 12 height 12
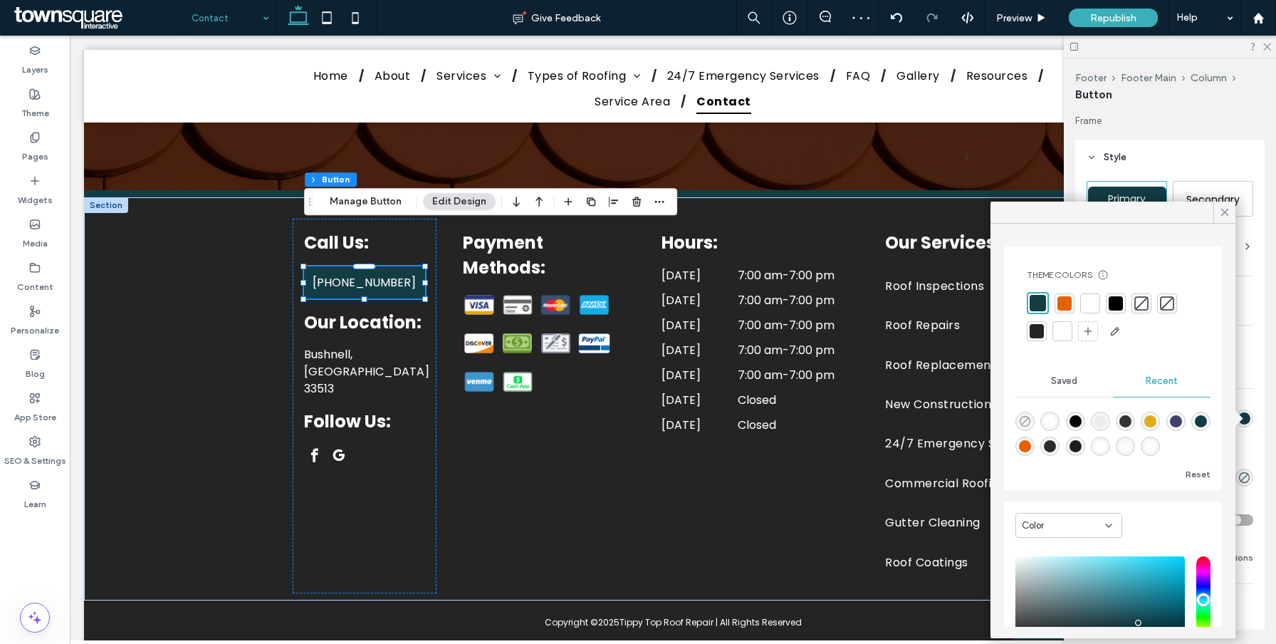
click at [1026, 416] on use "rgba(0, 0, 0, 0)" at bounding box center [1024, 421] width 11 height 11
type input "*******"
type input "*"
type input "**"
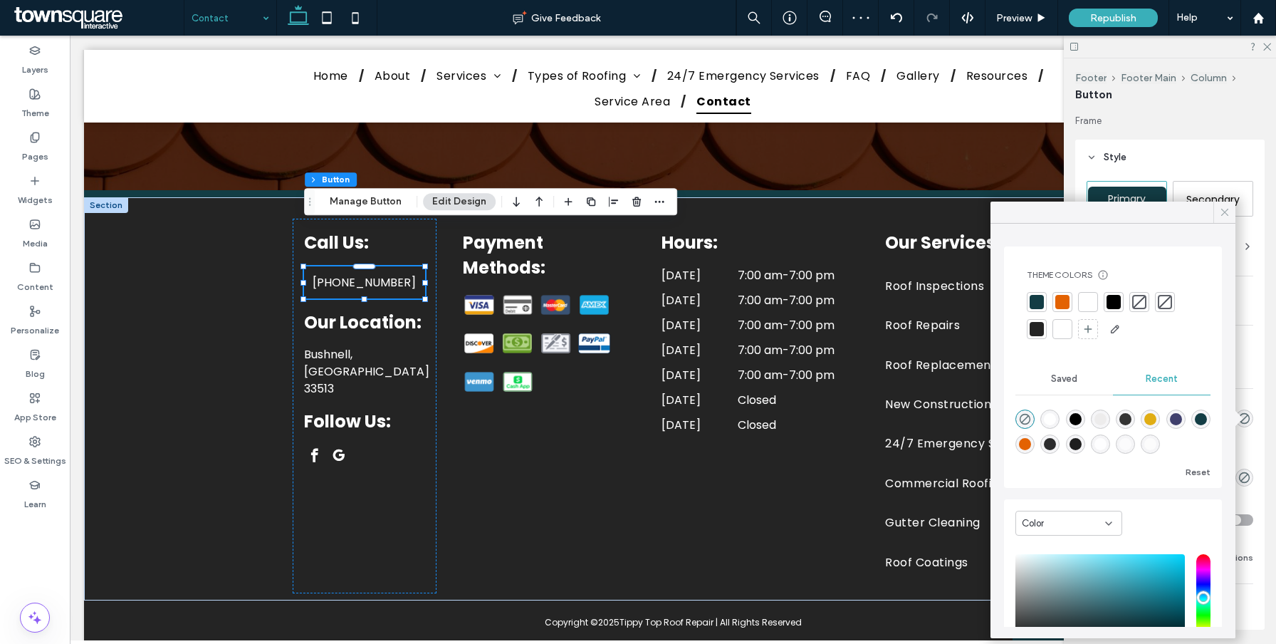
click at [1218, 209] on icon at bounding box center [1224, 212] width 13 height 13
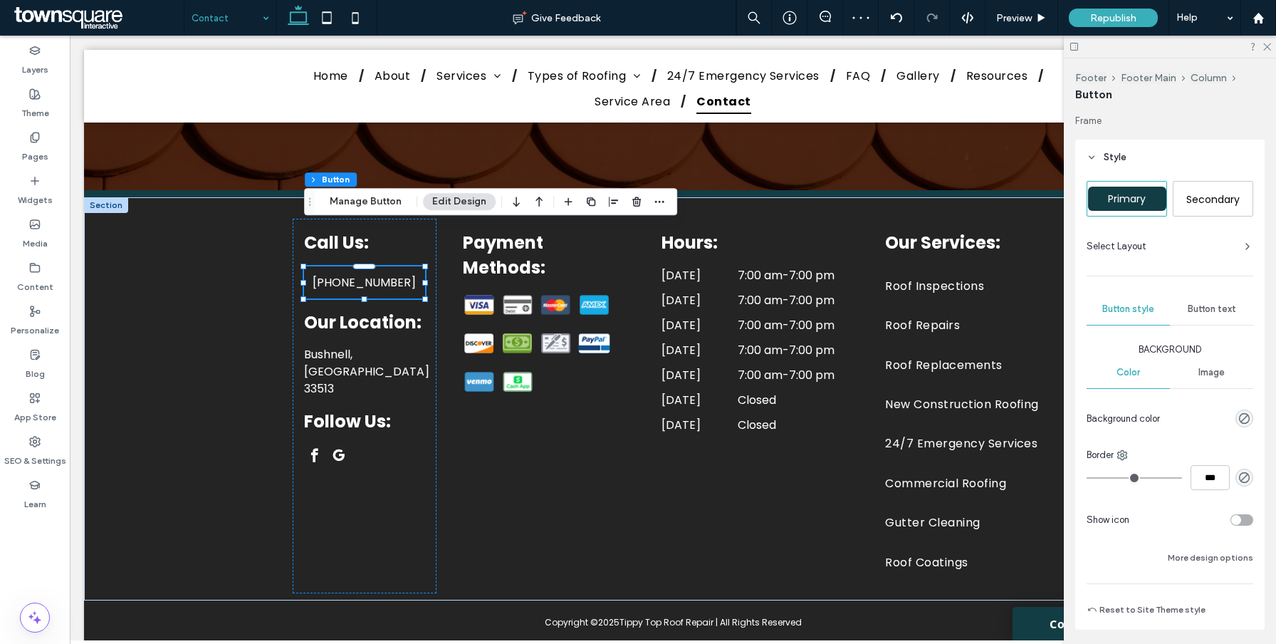
click at [1194, 311] on span "Button text" at bounding box center [1211, 308] width 48 height 11
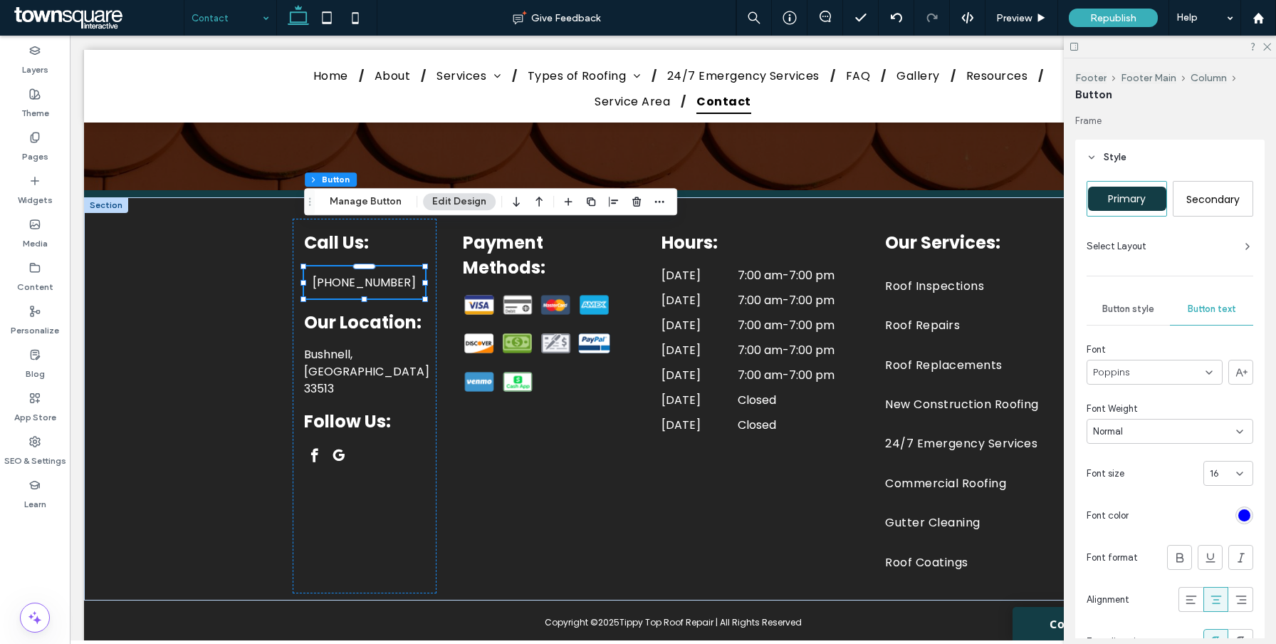
click at [1242, 515] on div "rgb(0, 0, 255)" at bounding box center [1244, 515] width 12 height 12
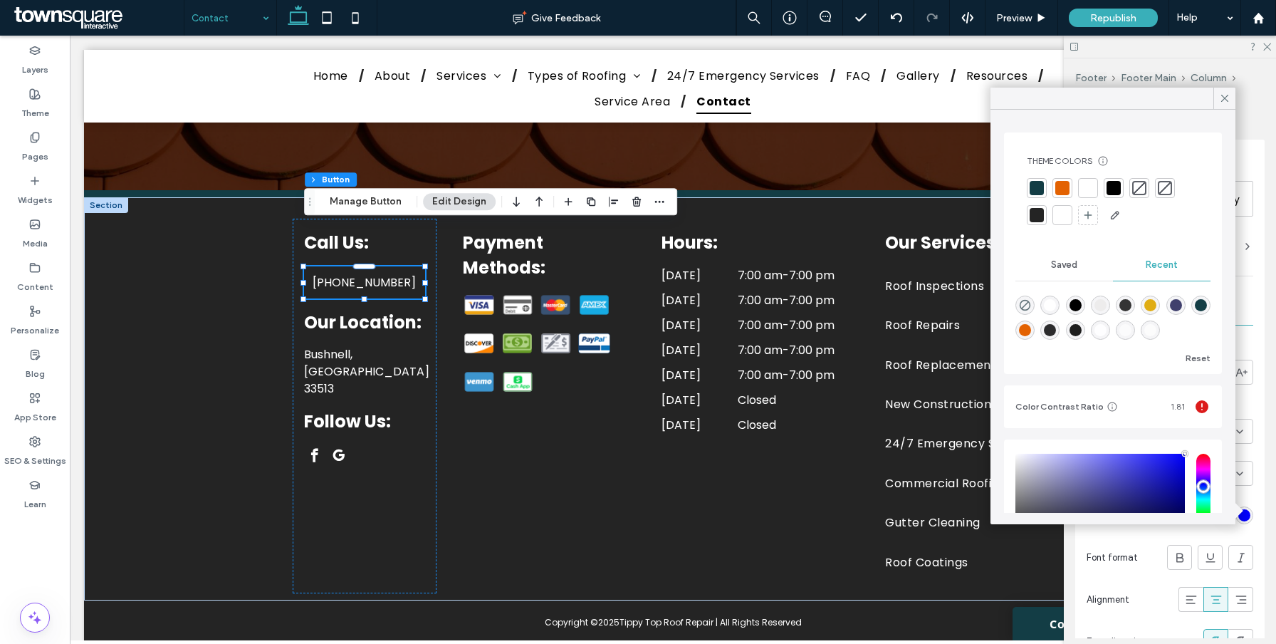
click at [1063, 213] on div at bounding box center [1062, 215] width 14 height 14
click at [1259, 332] on div "Primary Secondary Select Layout Button style Button text Font Poppins Font Weig…" at bounding box center [1169, 498] width 189 height 647
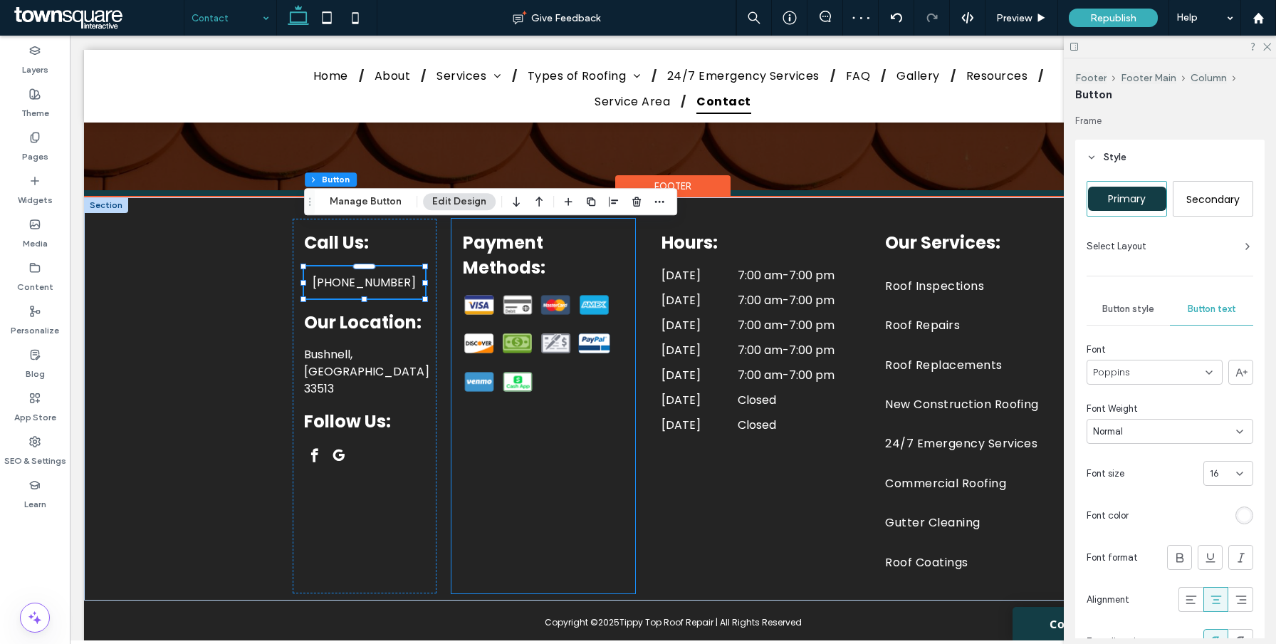
click at [465, 419] on div "Payment Methods:" at bounding box center [543, 406] width 184 height 374
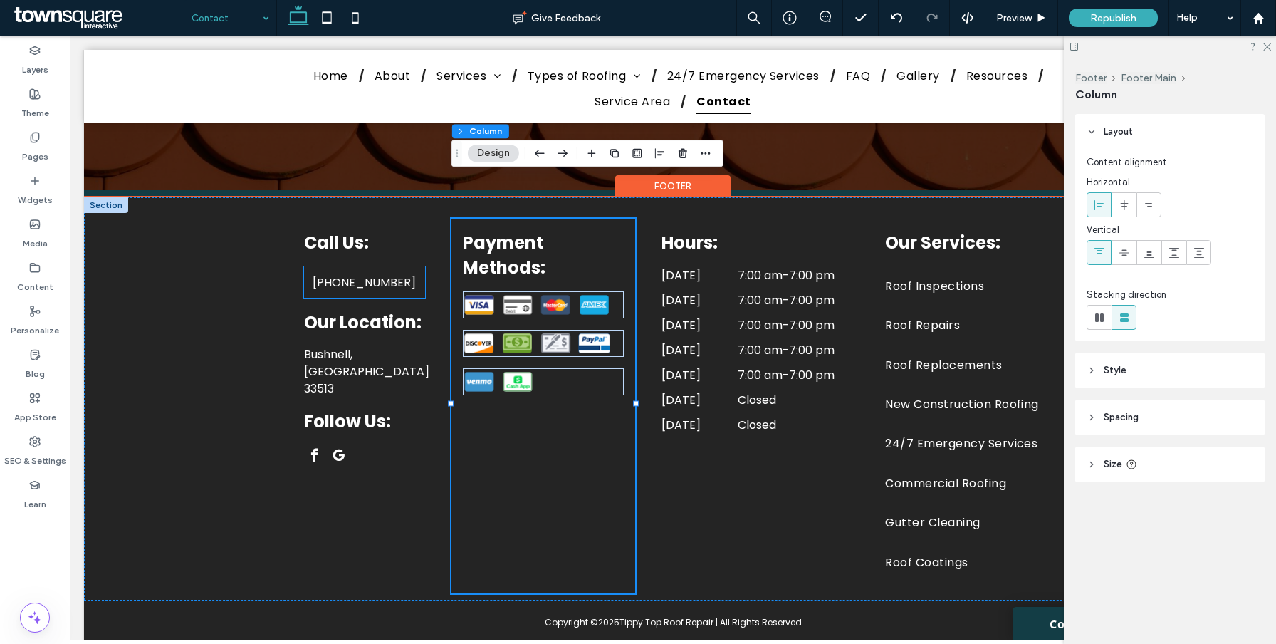
click at [419, 266] on link "[PHONE_NUMBER]" at bounding box center [364, 282] width 120 height 32
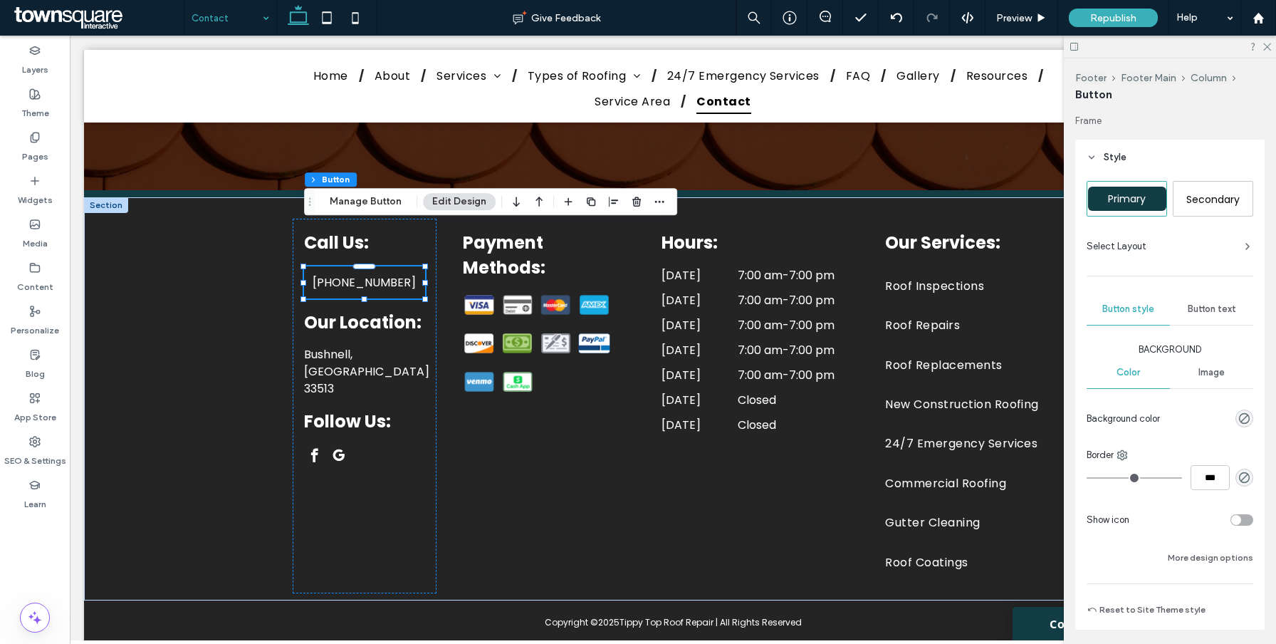
scroll to position [106, 0]
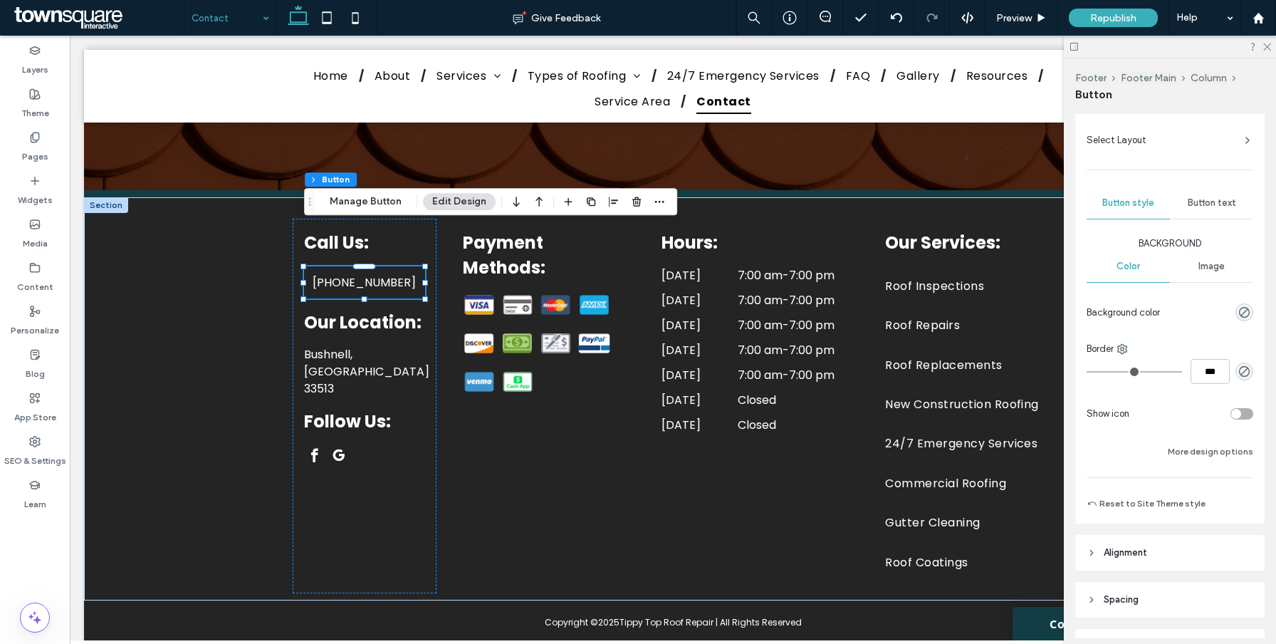
click at [1211, 202] on span "Button text" at bounding box center [1211, 202] width 48 height 11
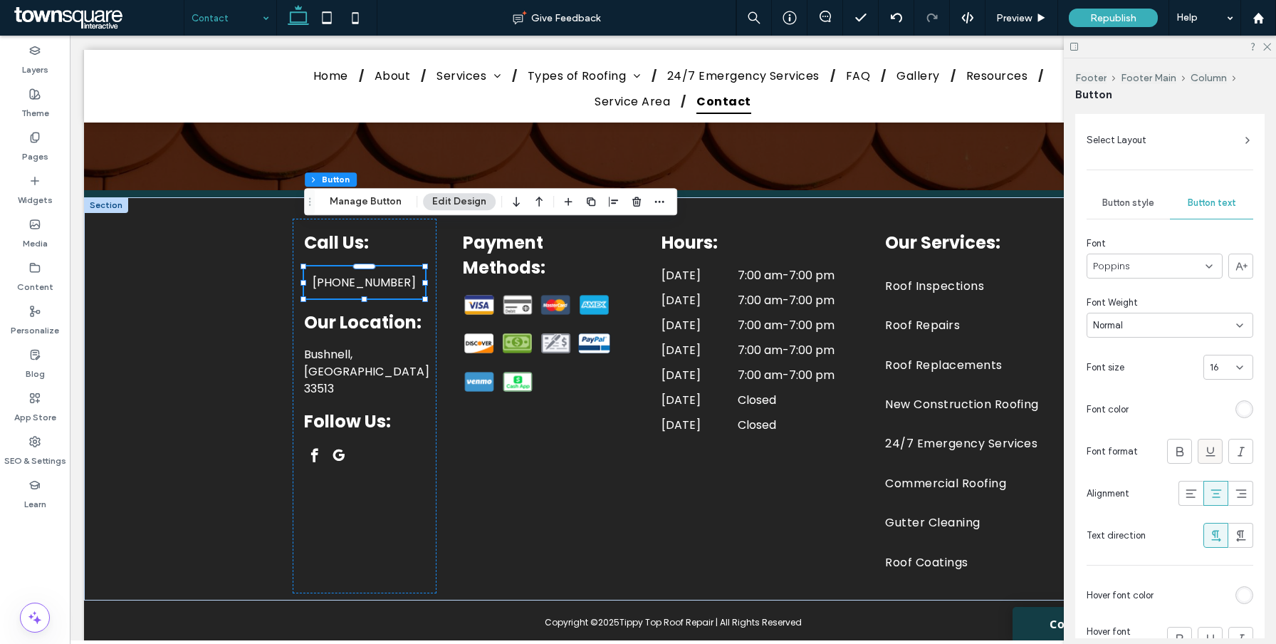
scroll to position [173, 0]
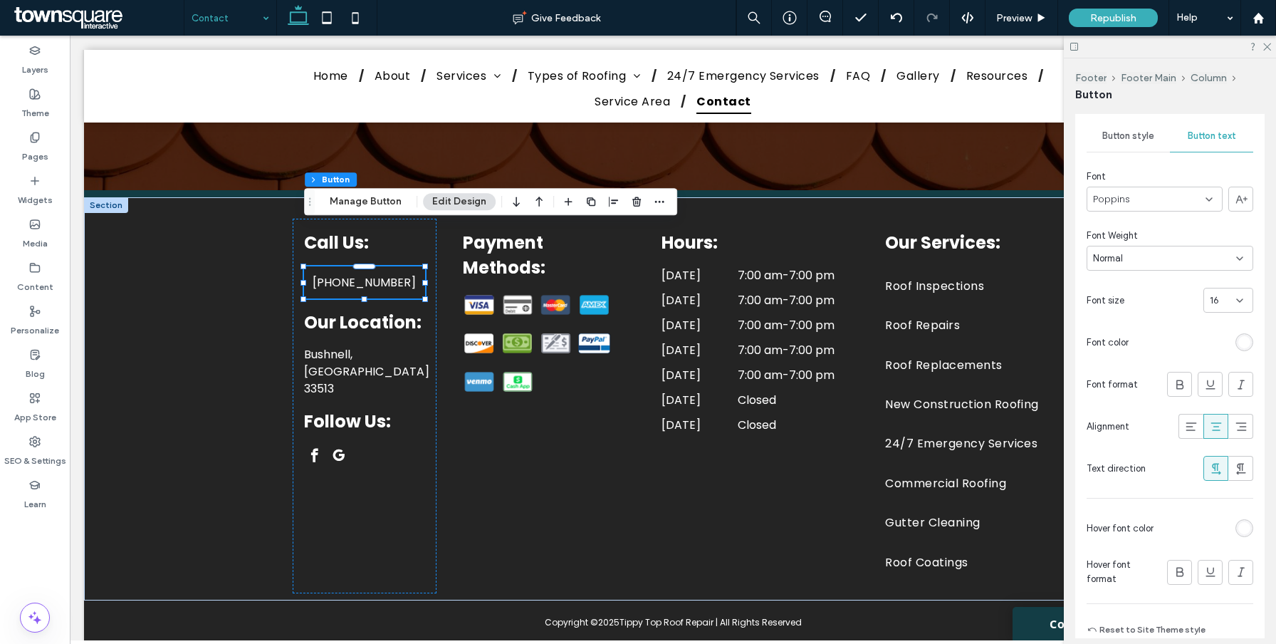
click at [1192, 407] on div "Font Poppins Font Weight Normal Font size 16 Font color Font format Alignment T…" at bounding box center [1169, 324] width 167 height 311
click at [1192, 426] on icon at bounding box center [1191, 426] width 14 height 14
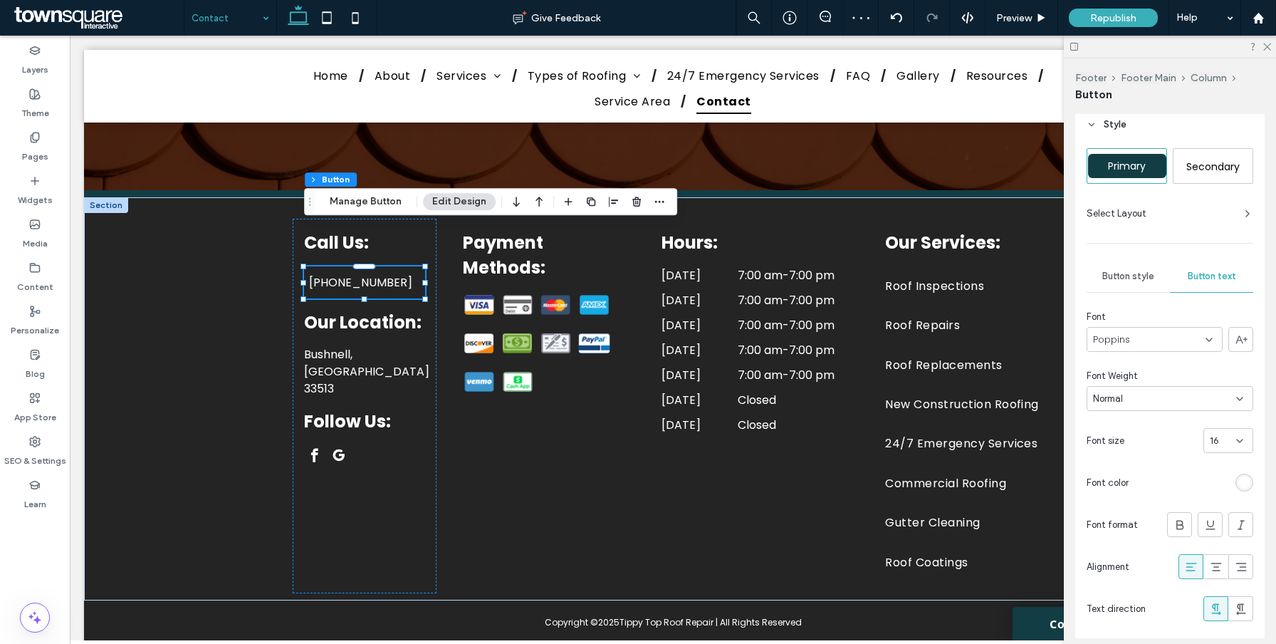
scroll to position [0, 0]
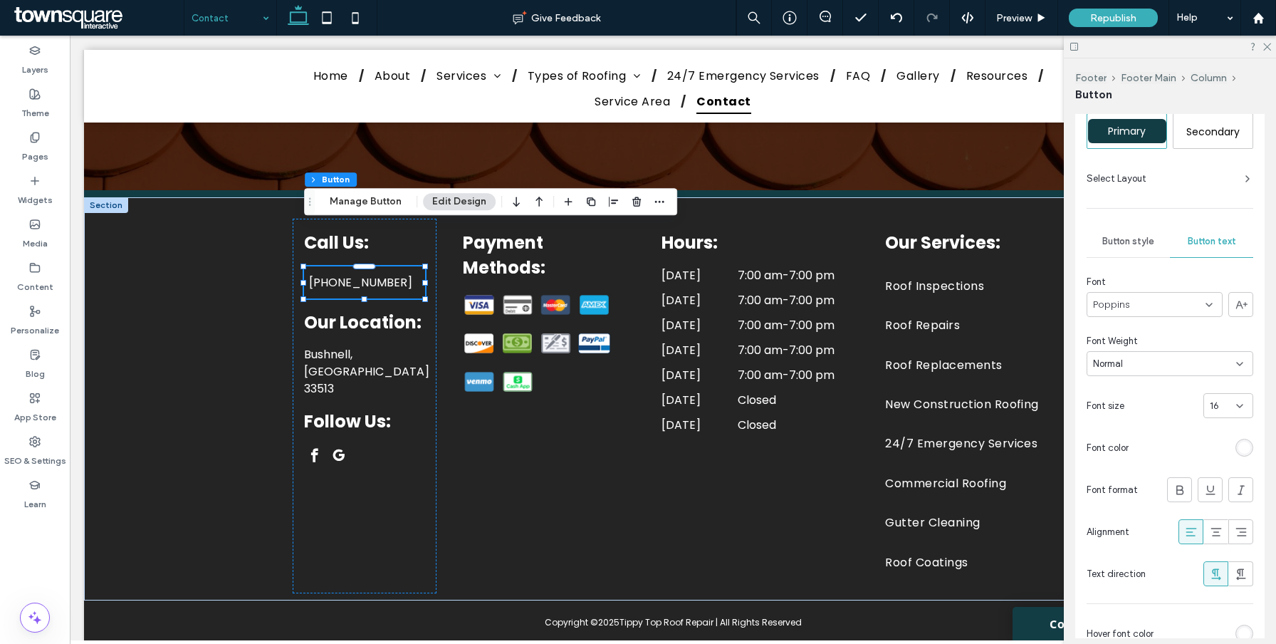
click at [1138, 244] on span "Button style" at bounding box center [1128, 241] width 52 height 11
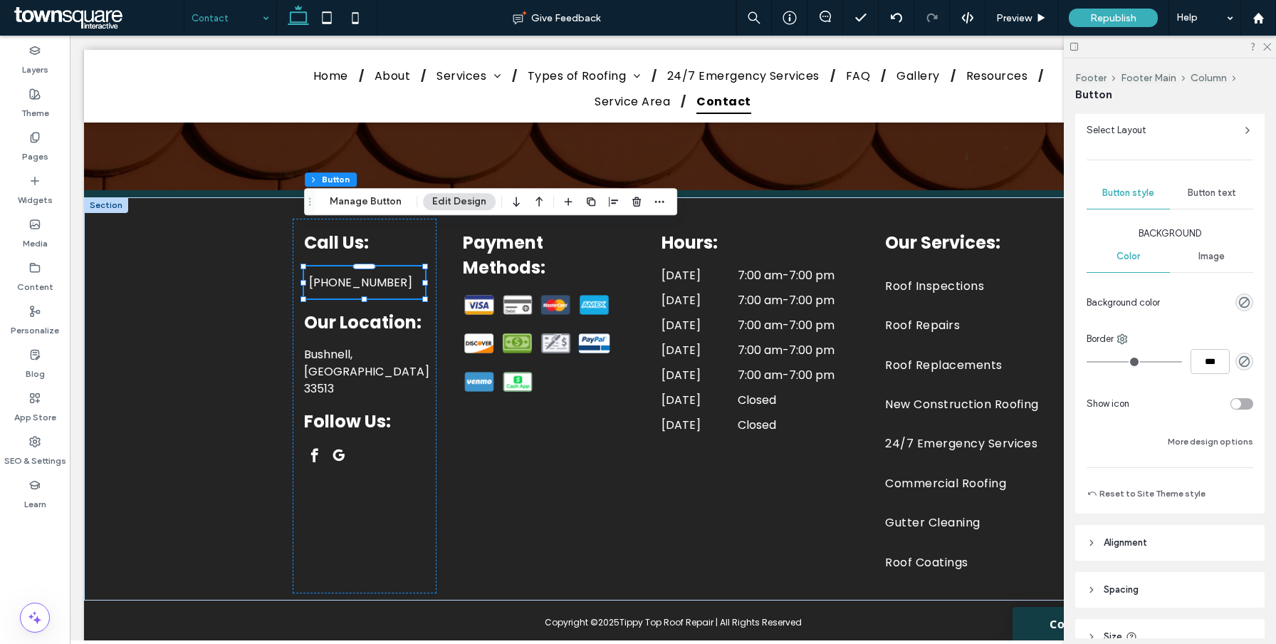
scroll to position [236, 0]
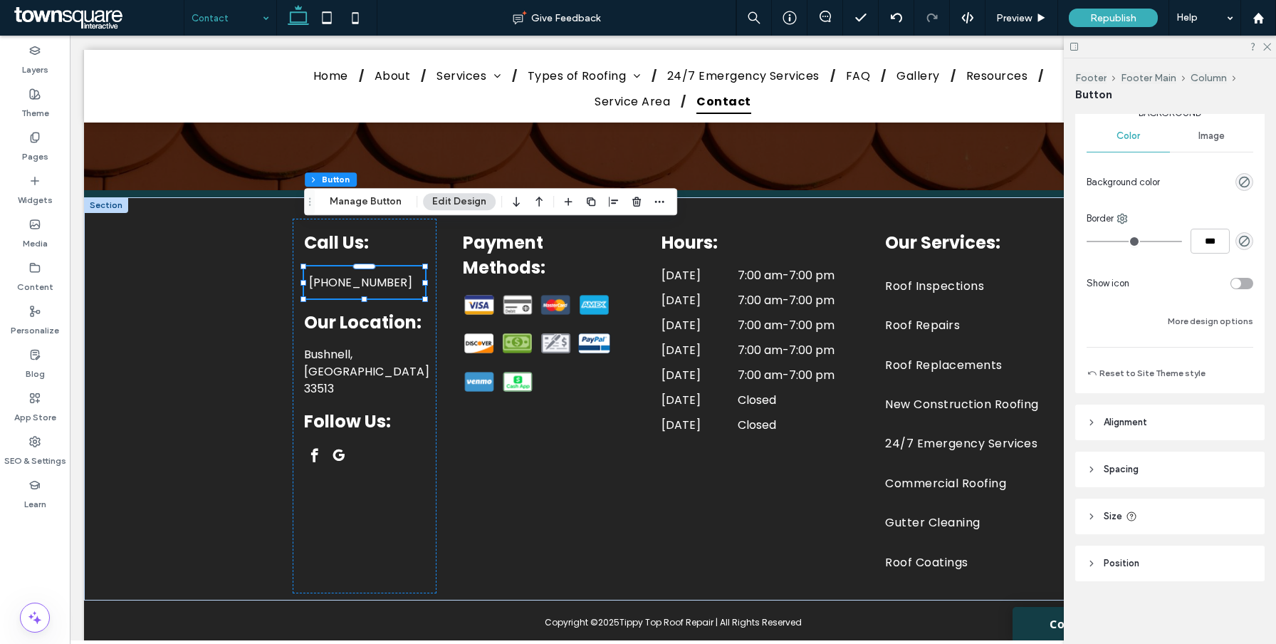
click at [1242, 276] on div at bounding box center [1194, 282] width 118 height 25
click at [1248, 275] on div at bounding box center [1194, 282] width 118 height 25
click at [1247, 278] on div "toggle" at bounding box center [1241, 283] width 23 height 11
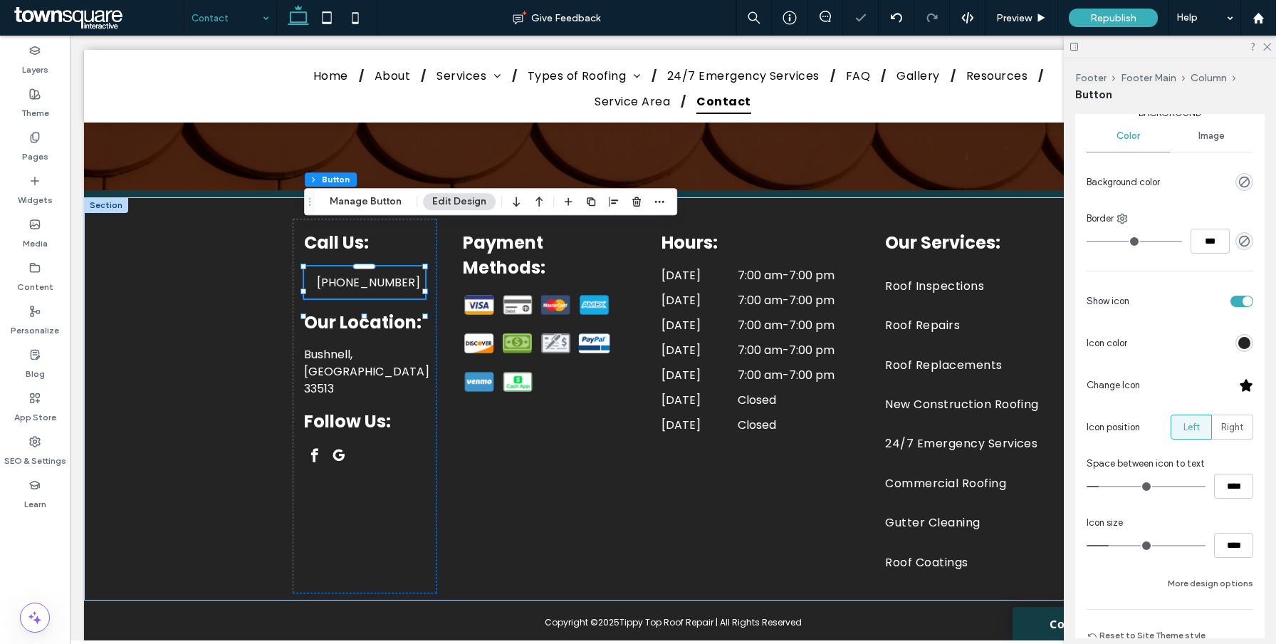
click at [1239, 333] on div at bounding box center [1193, 342] width 120 height 25
click at [1242, 345] on div "rgb(36, 36, 36)" at bounding box center [1244, 343] width 12 height 12
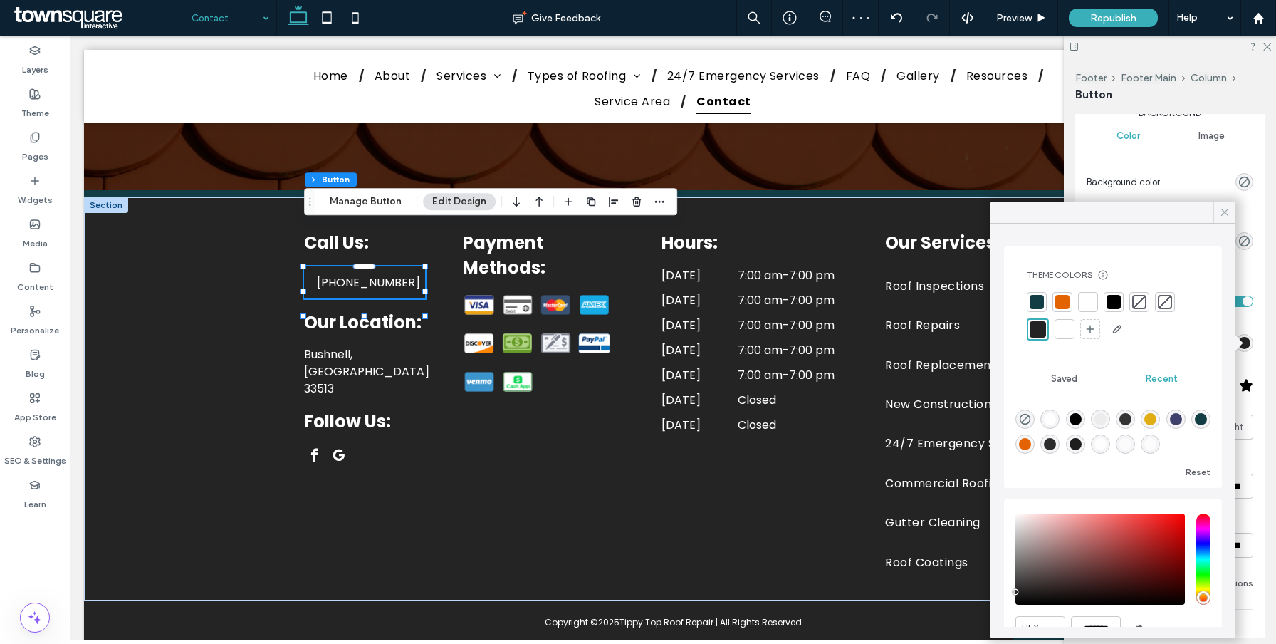
click at [1226, 217] on icon at bounding box center [1224, 212] width 13 height 13
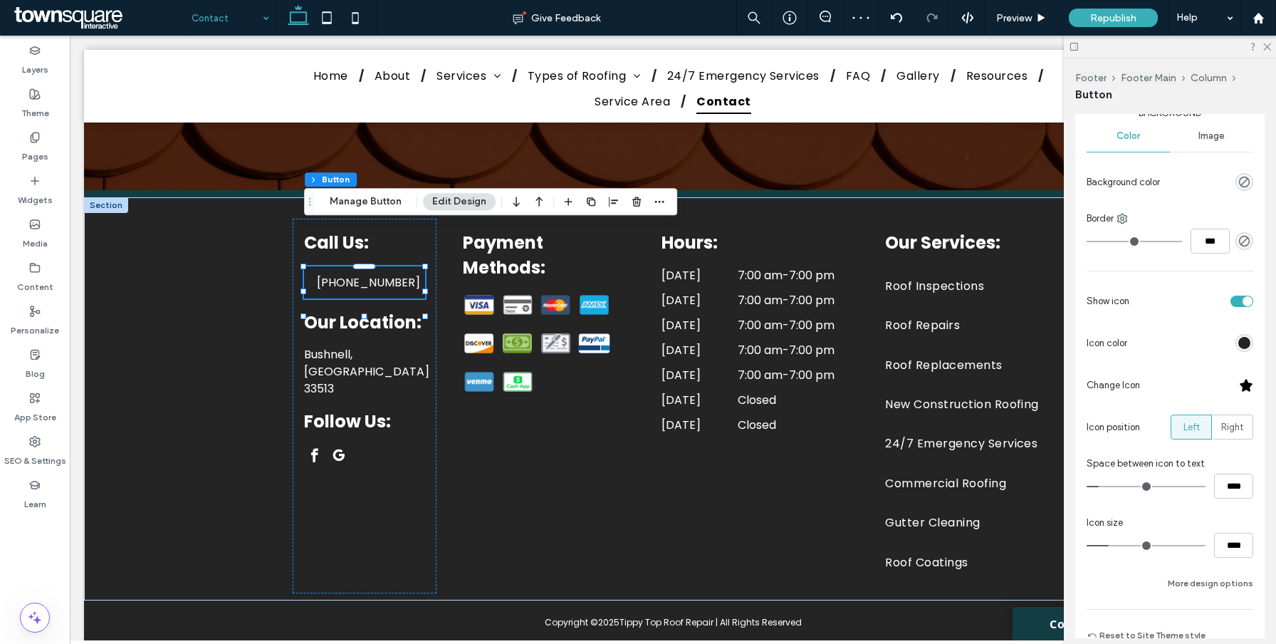
click at [1241, 303] on div "toggle" at bounding box center [1241, 300] width 23 height 11
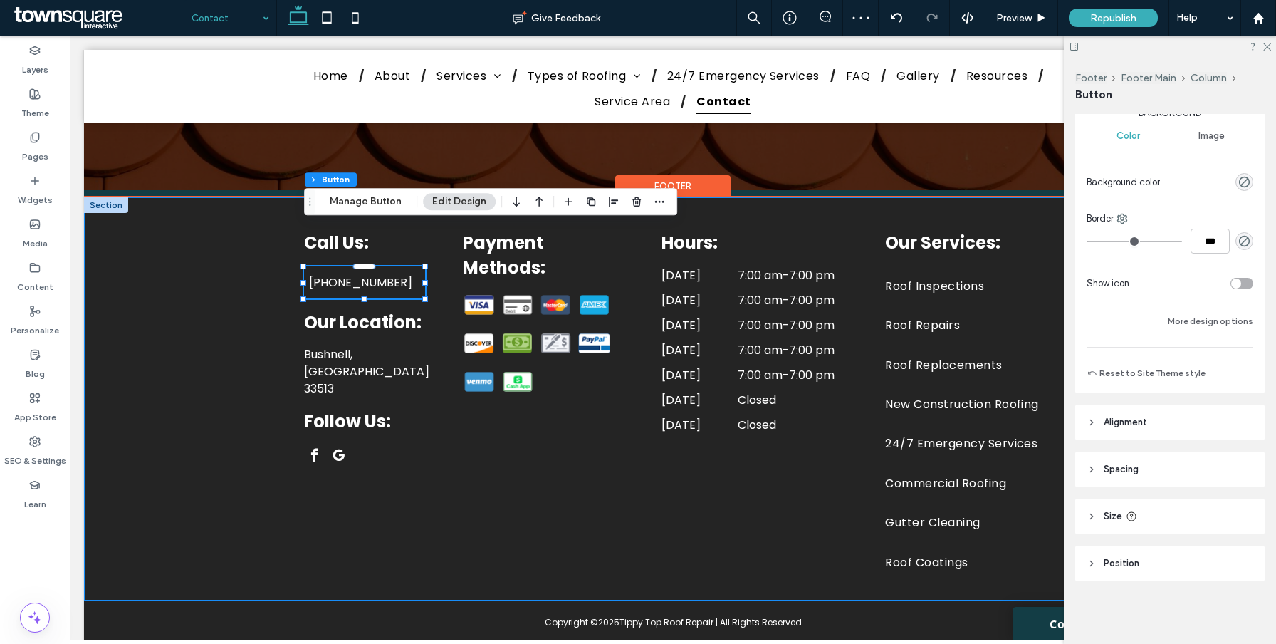
click at [446, 420] on div "Call Us: [PHONE_NUMBER] Our Location: [PERSON_NAME][GEOGRAPHIC_DATA] Follow Us:…" at bounding box center [673, 398] width 854 height 403
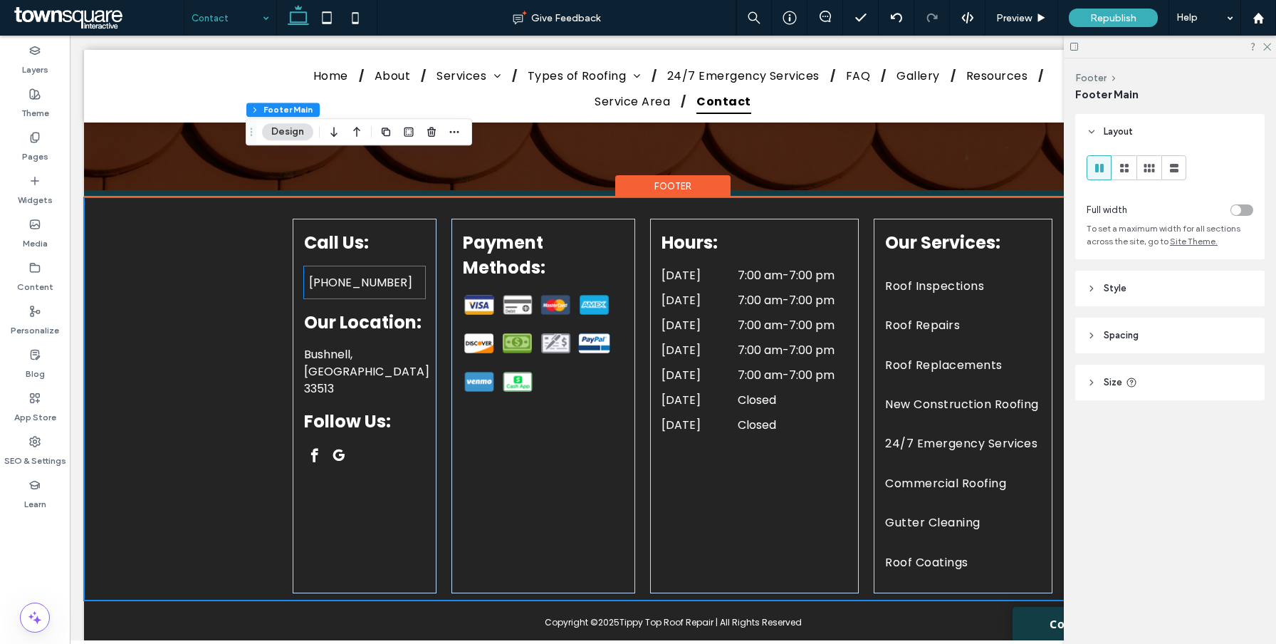
click at [417, 266] on link "[PHONE_NUMBER]" at bounding box center [364, 282] width 120 height 32
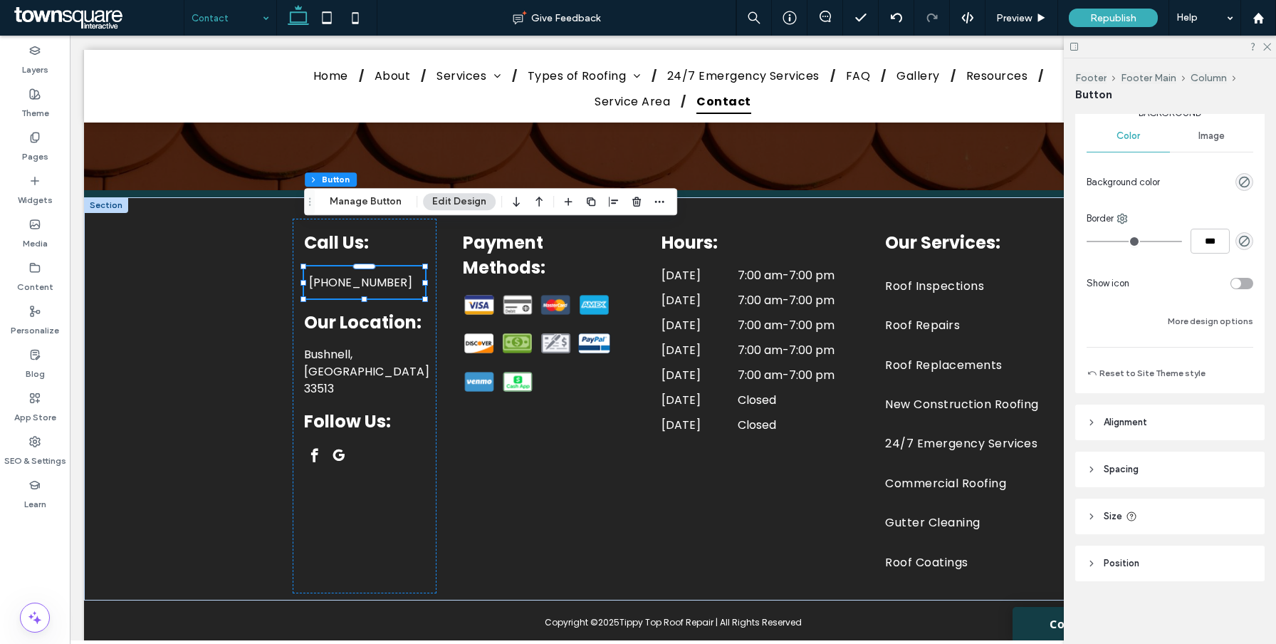
click at [1120, 509] on span "Size" at bounding box center [1112, 516] width 19 height 14
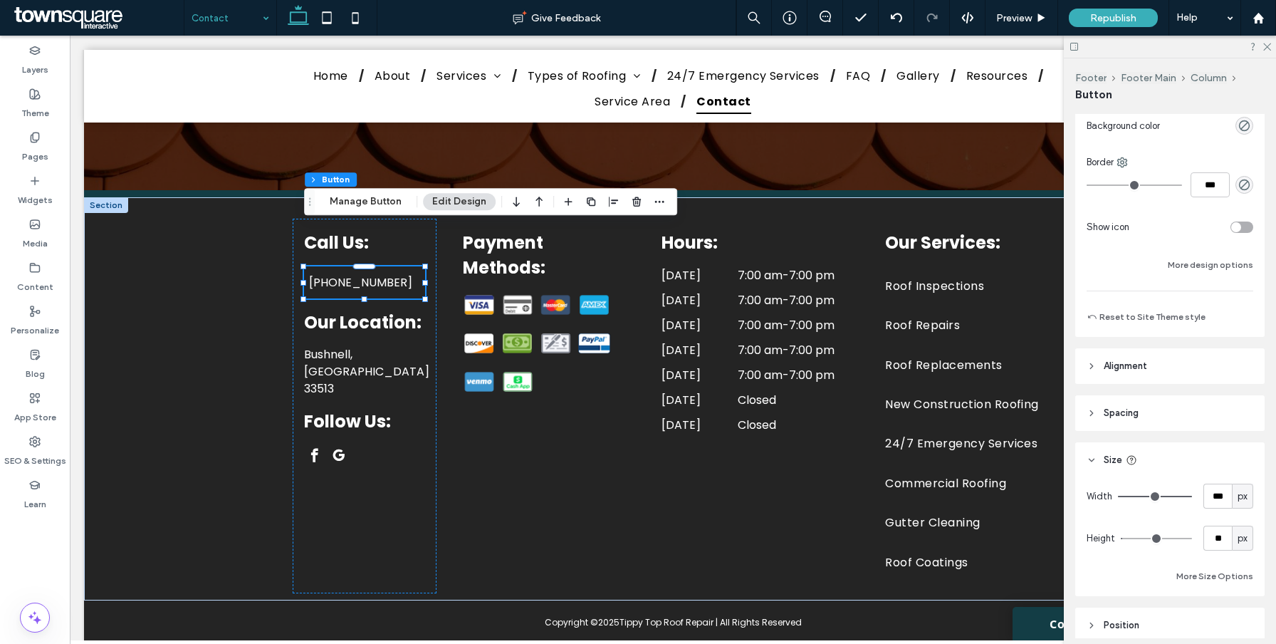
type input "*"
drag, startPoint x: 1125, startPoint y: 537, endPoint x: 1102, endPoint y: 537, distance: 22.8
click at [1102, 537] on div "Height * px" at bounding box center [1169, 537] width 167 height 25
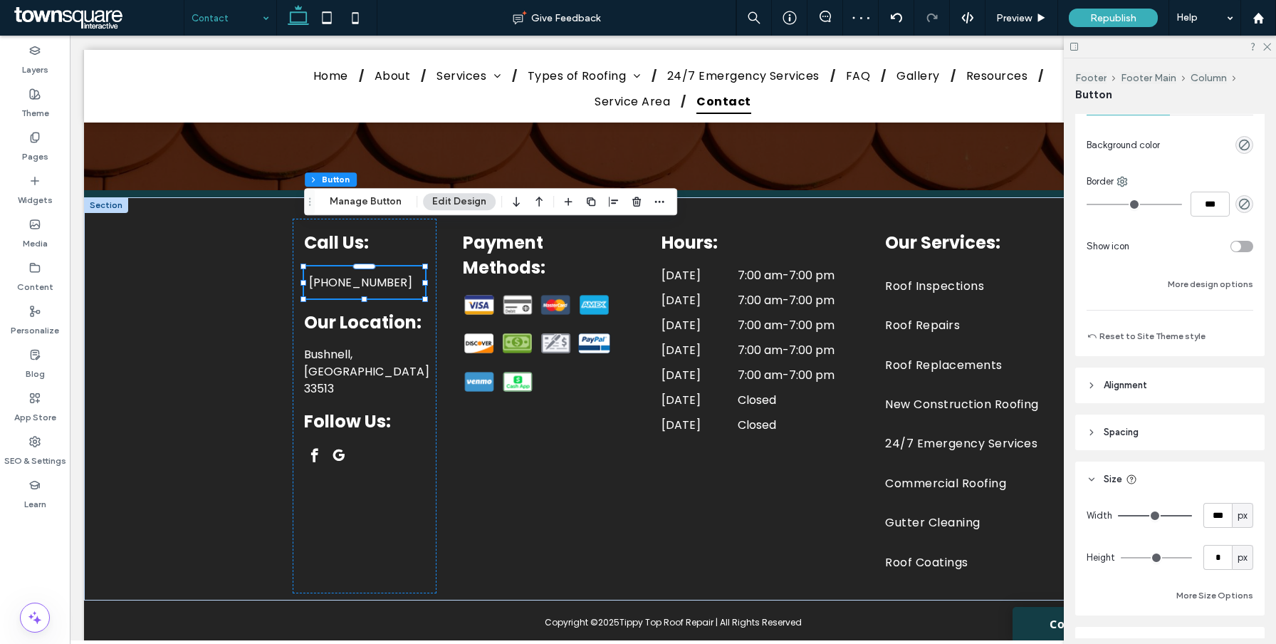
scroll to position [354, 0]
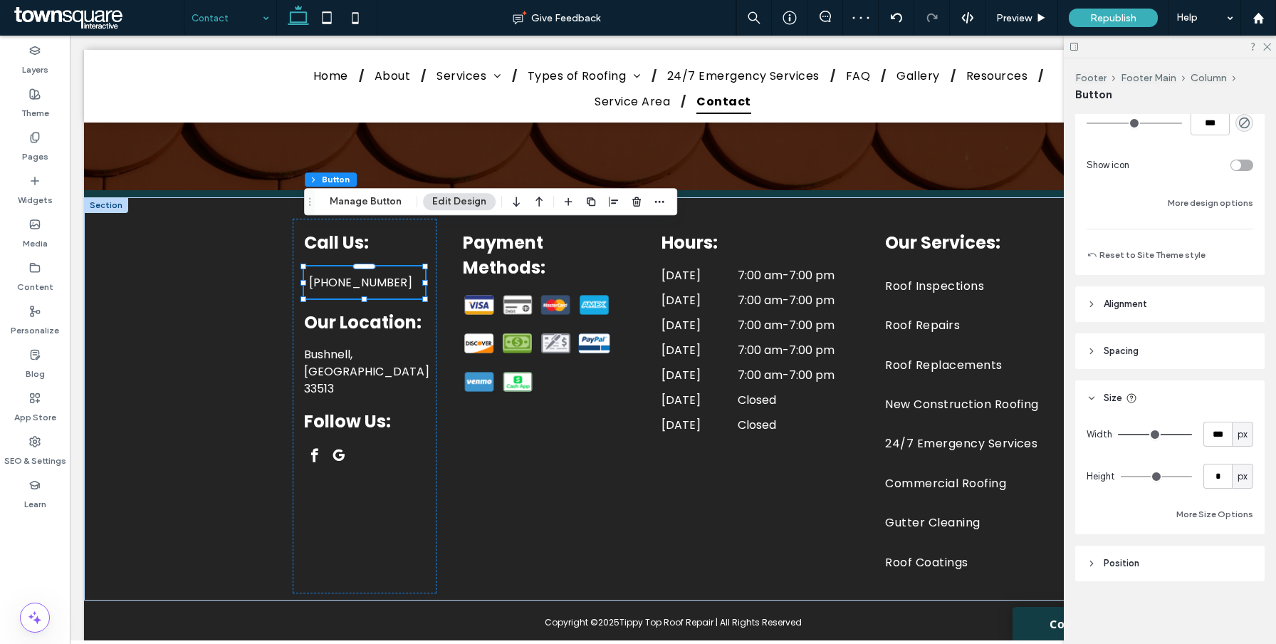
click at [1122, 366] on header "Spacing" at bounding box center [1169, 351] width 189 height 36
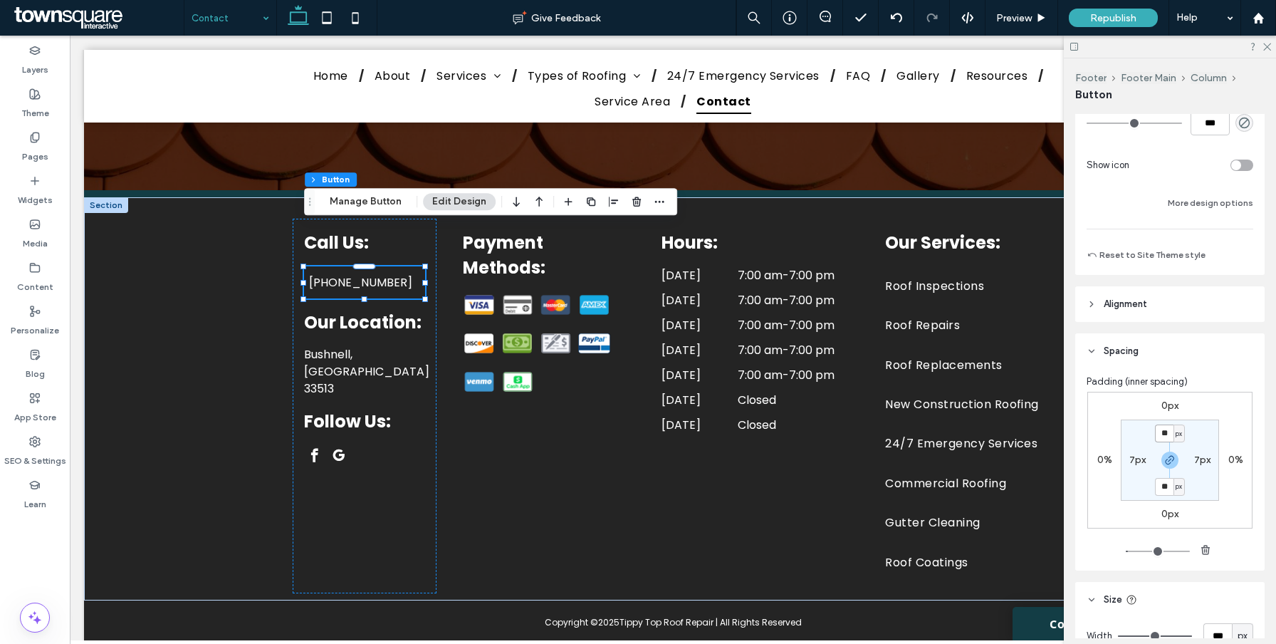
click at [1165, 433] on input "**" at bounding box center [1164, 433] width 19 height 18
type input "*"
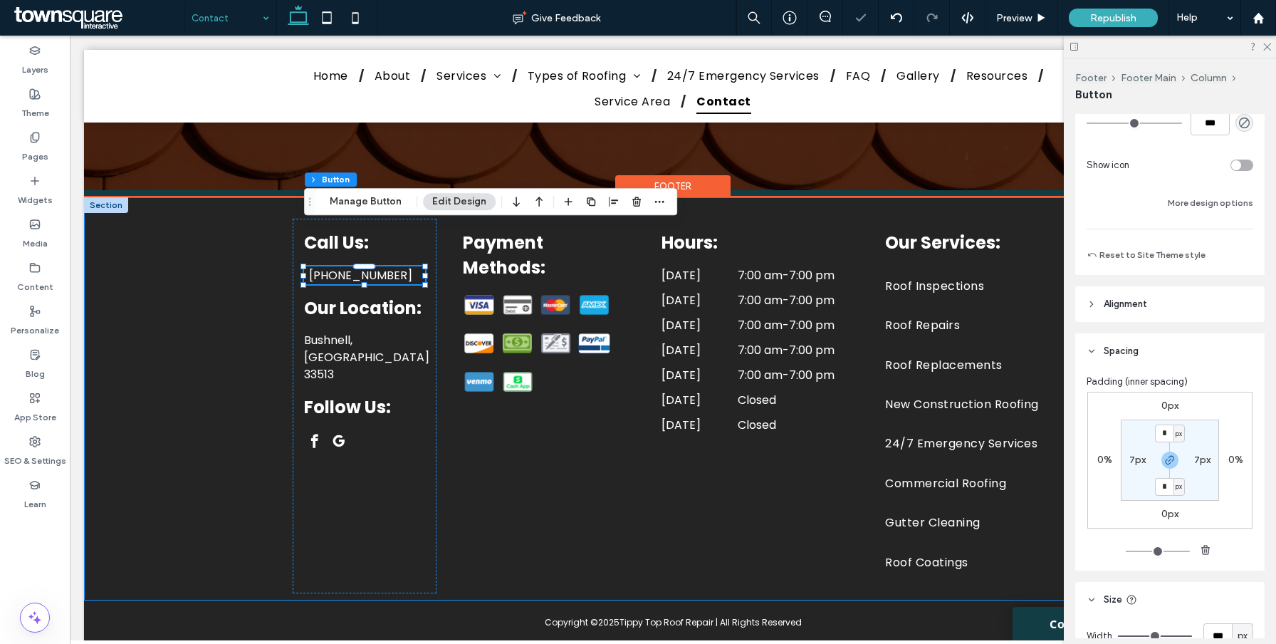
click at [266, 406] on div "Call Us: [PHONE_NUMBER] Our Location: [PERSON_NAME][GEOGRAPHIC_DATA] Follow Us:…" at bounding box center [673, 398] width 854 height 403
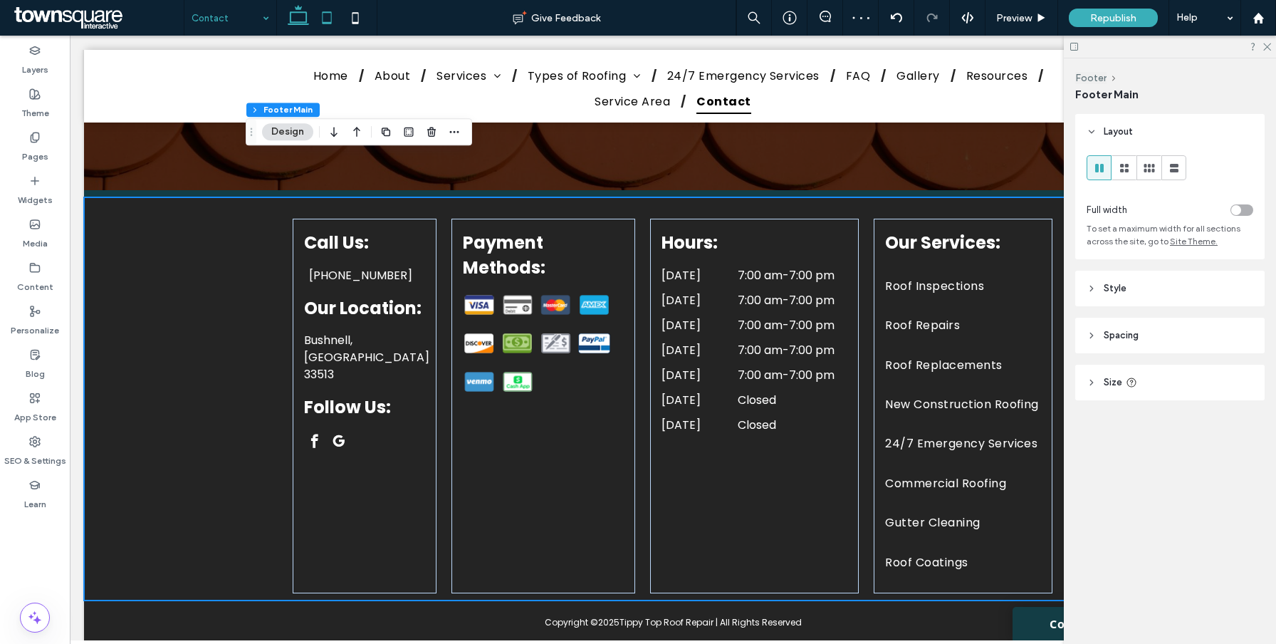
click at [326, 13] on use at bounding box center [326, 17] width 9 height 12
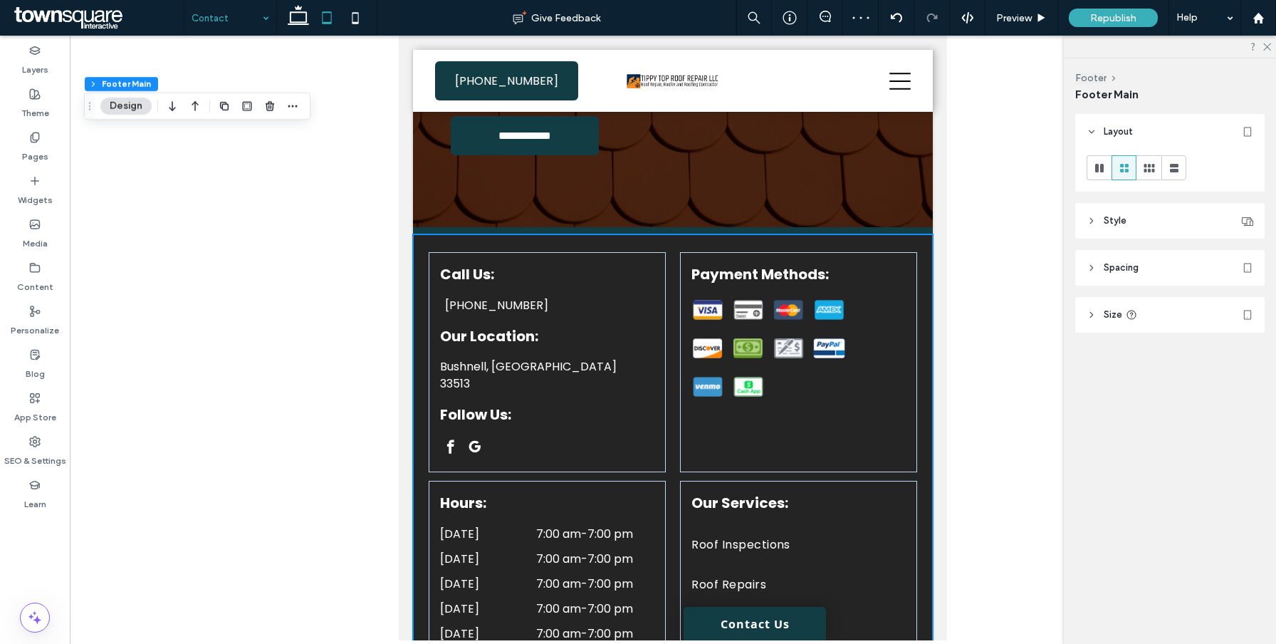
type input "*"
type input "**"
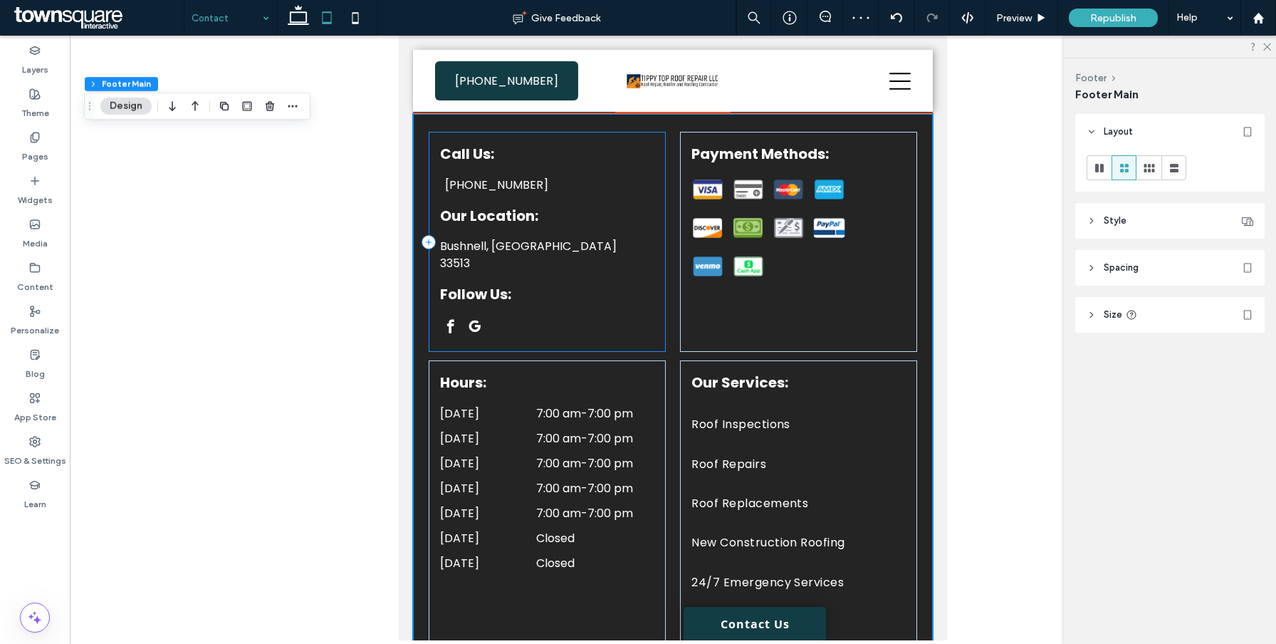
scroll to position [965, 0]
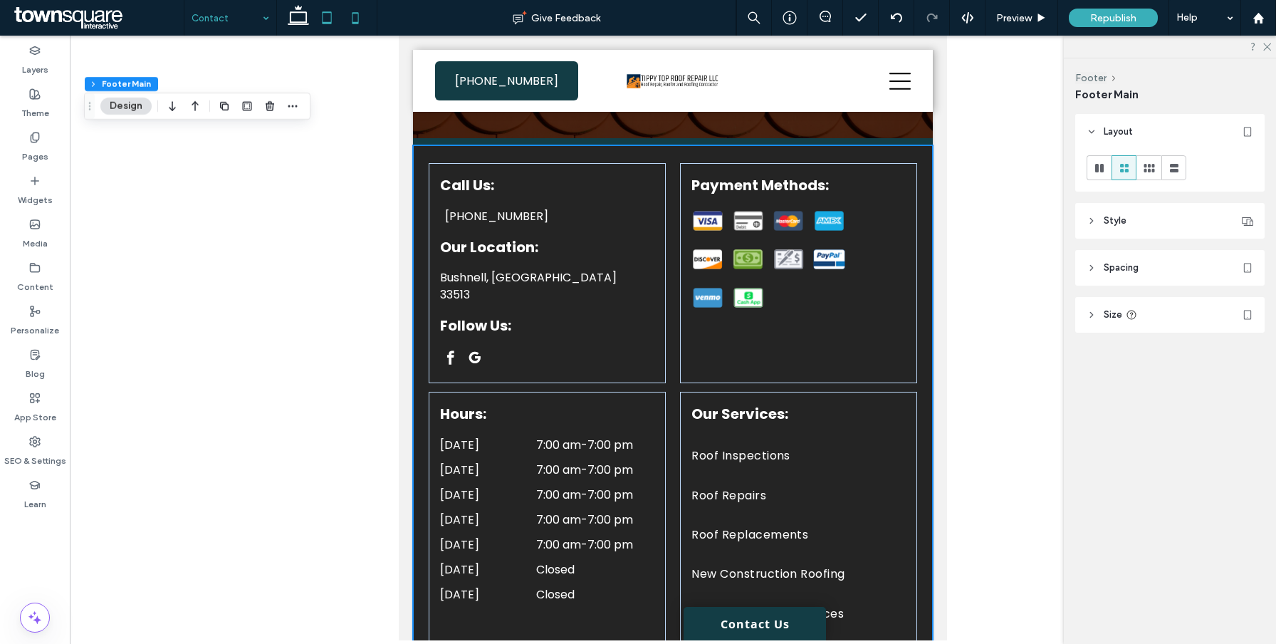
click at [357, 20] on icon at bounding box center [355, 18] width 28 height 28
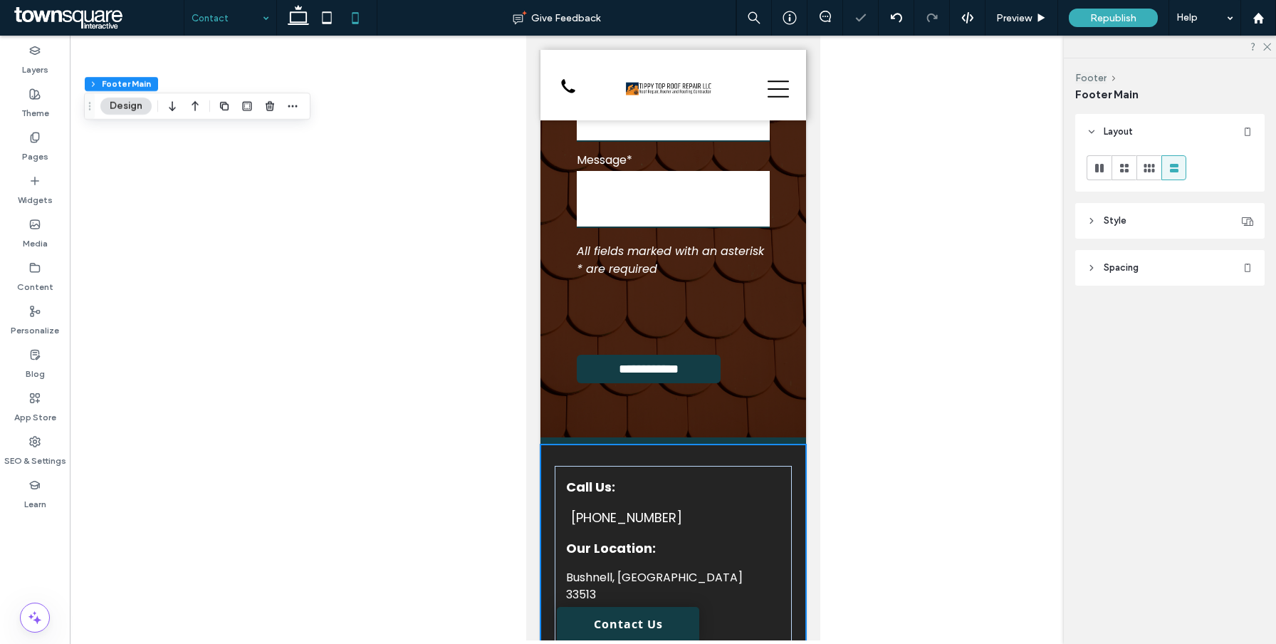
type input "**"
type input "****"
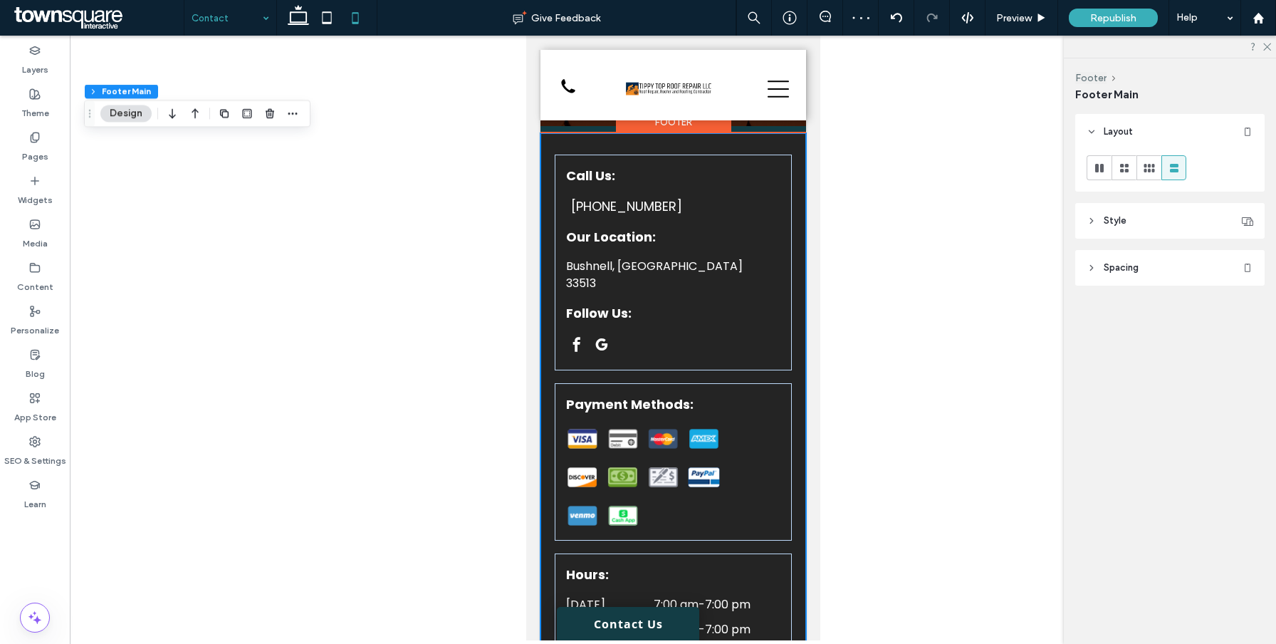
scroll to position [1271, 0]
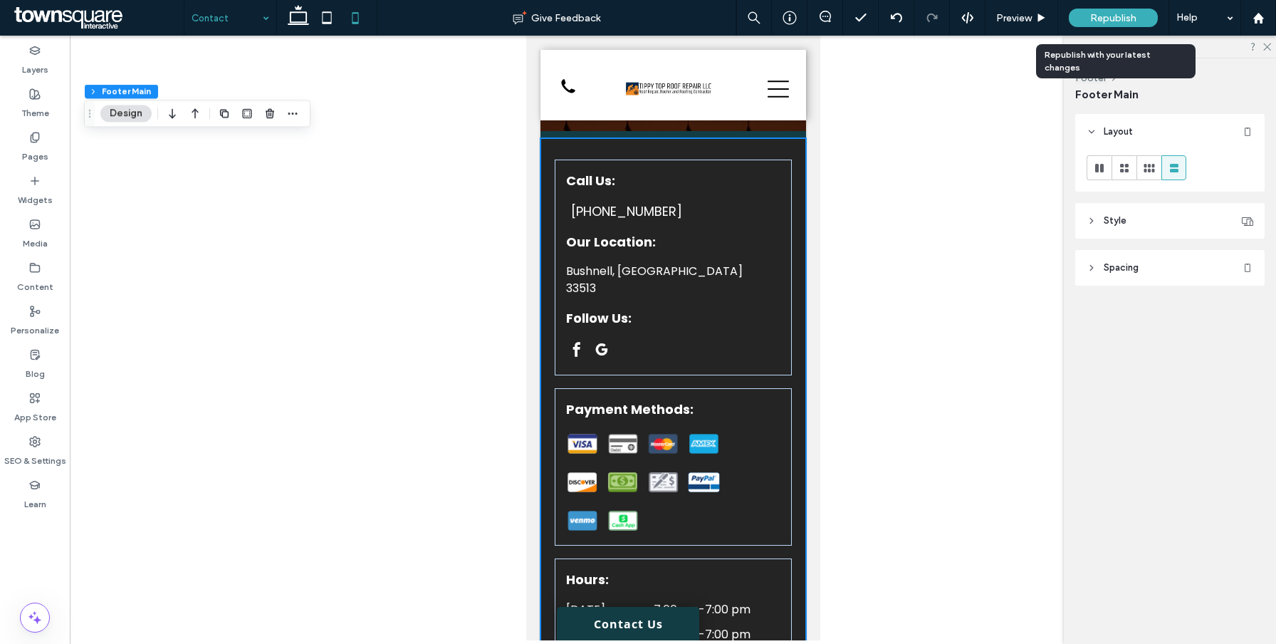
click at [1105, 14] on span "Republish" at bounding box center [1113, 18] width 46 height 12
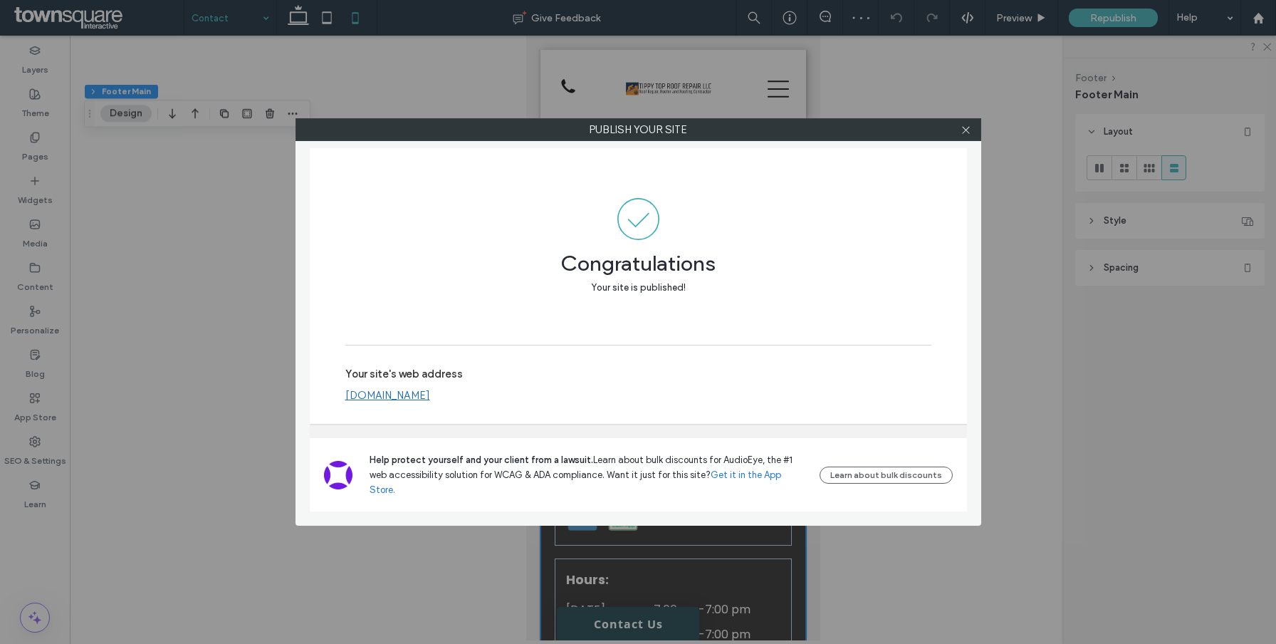
click at [971, 129] on div at bounding box center [965, 129] width 21 height 21
